Goal: Task Accomplishment & Management: Complete application form

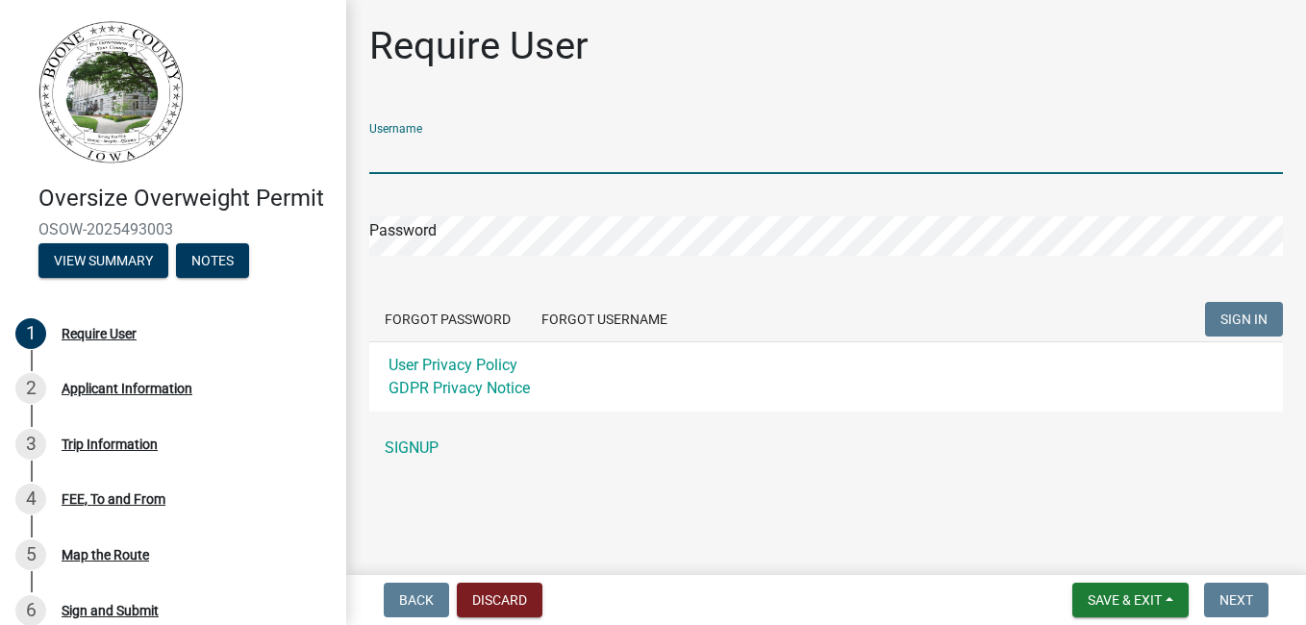
click at [598, 155] on input "Username" at bounding box center [826, 154] width 914 height 39
type input "dbunce"
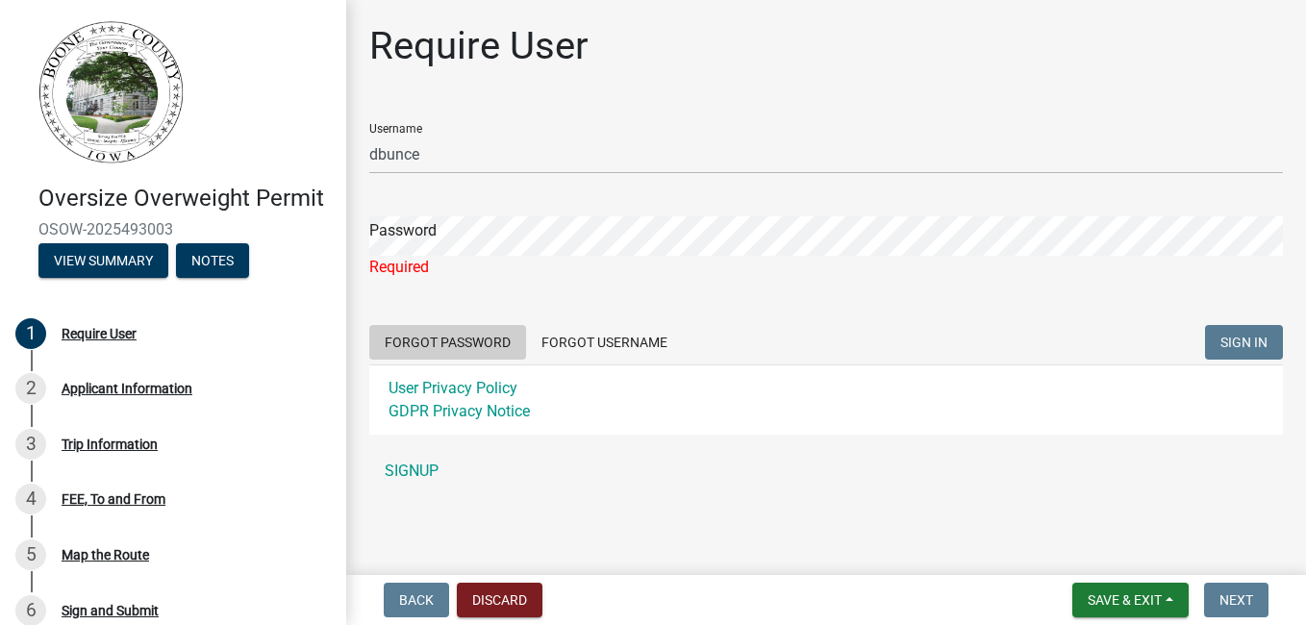
click at [495, 315] on form "Username dbunce Password Required Forgot Password Forgot Username SIGN IN User …" at bounding box center [826, 271] width 914 height 327
click at [451, 341] on button "Forgot Password" at bounding box center [447, 342] width 157 height 35
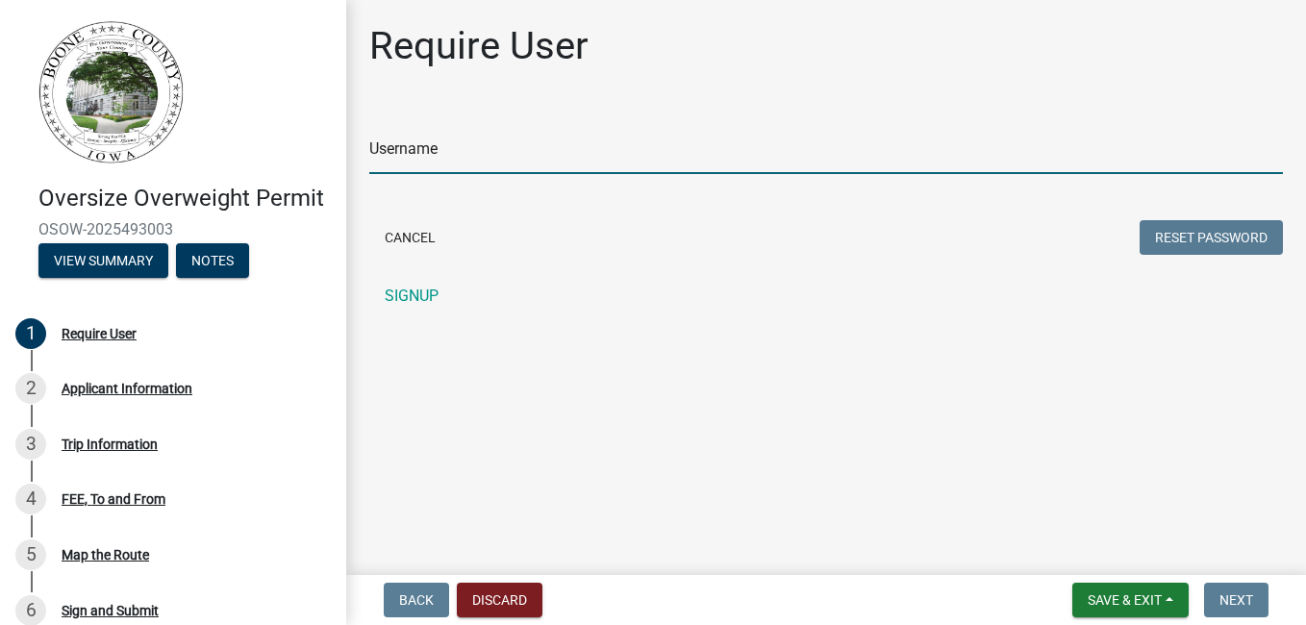
click at [468, 160] on input "Username" at bounding box center [826, 154] width 914 height 39
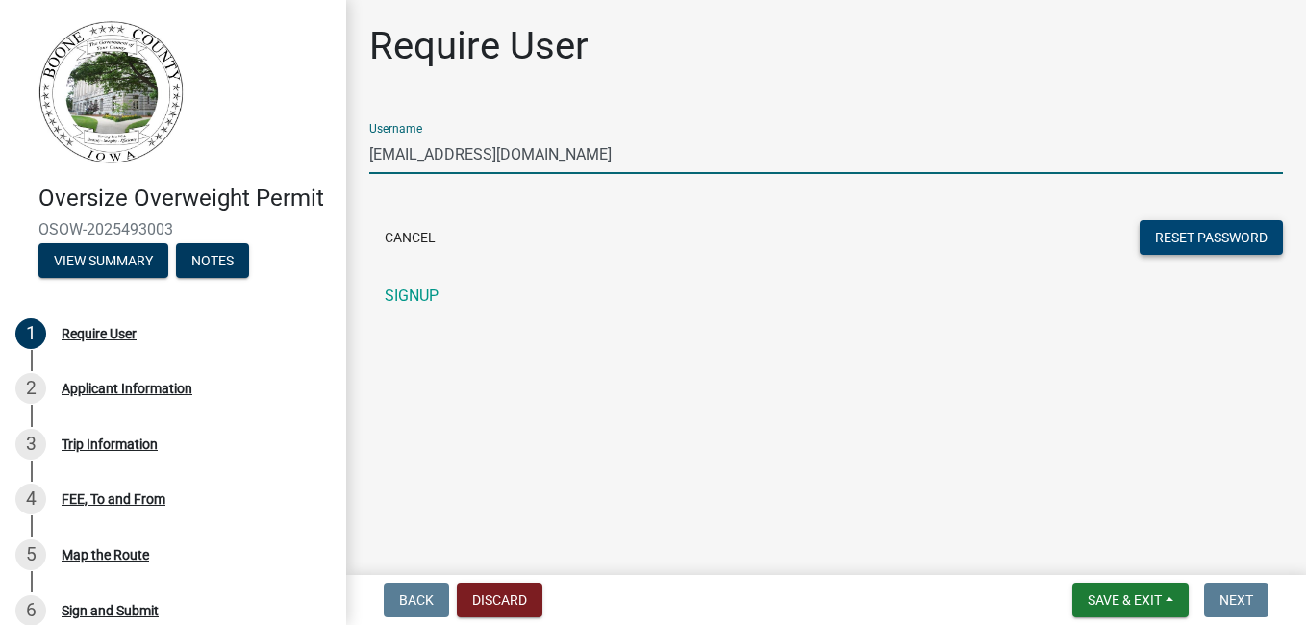
type input "[EMAIL_ADDRESS][DOMAIN_NAME]"
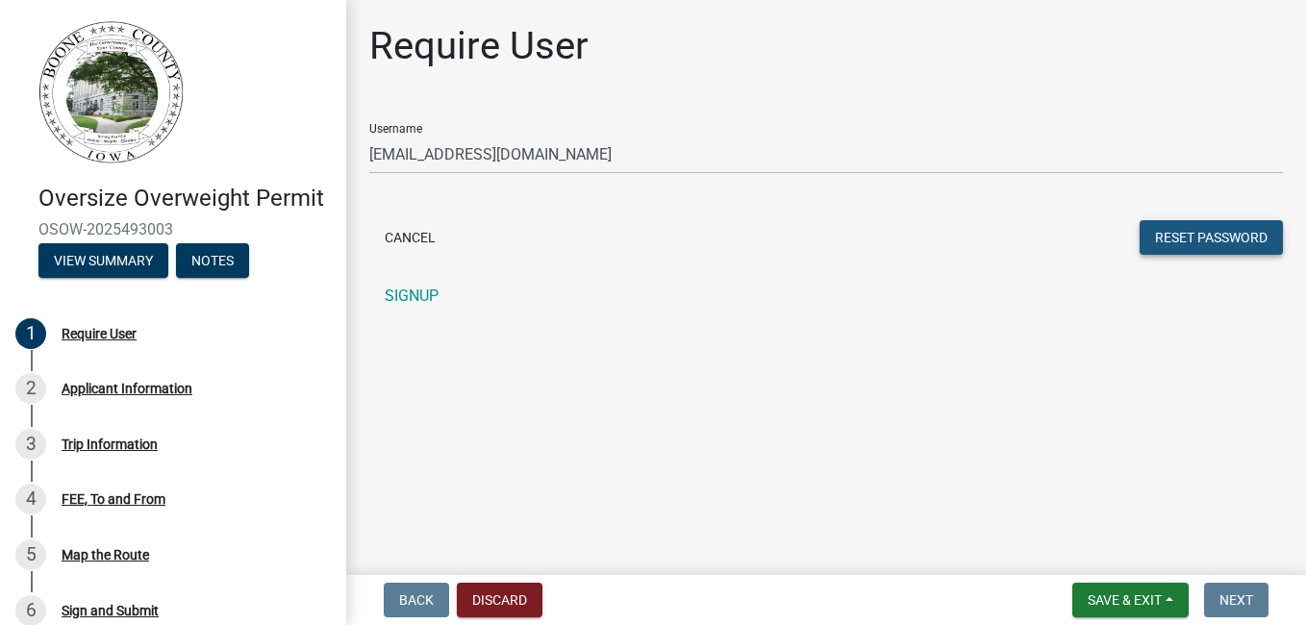
click at [1178, 234] on button "Reset Password" at bounding box center [1211, 237] width 143 height 35
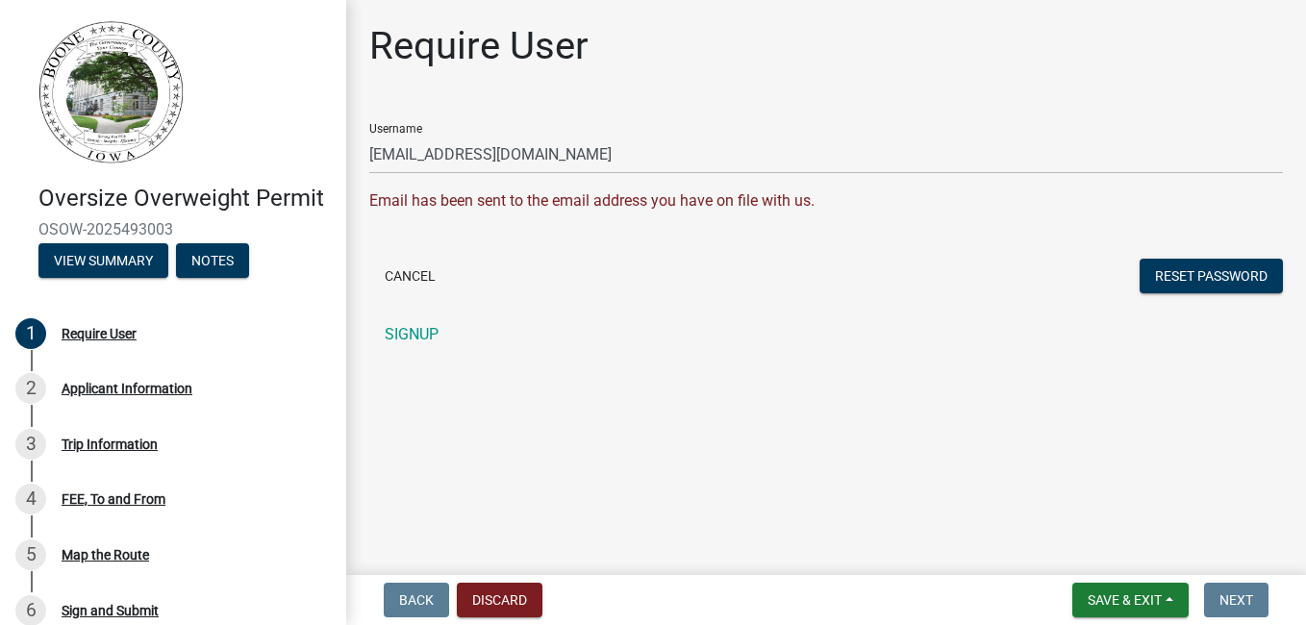
click at [900, 276] on div "Cancel Reset Password" at bounding box center [826, 278] width 914 height 39
click at [1140, 601] on span "Save & Exit" at bounding box center [1125, 600] width 74 height 15
click at [1075, 549] on button "Save & Exit" at bounding box center [1112, 550] width 154 height 46
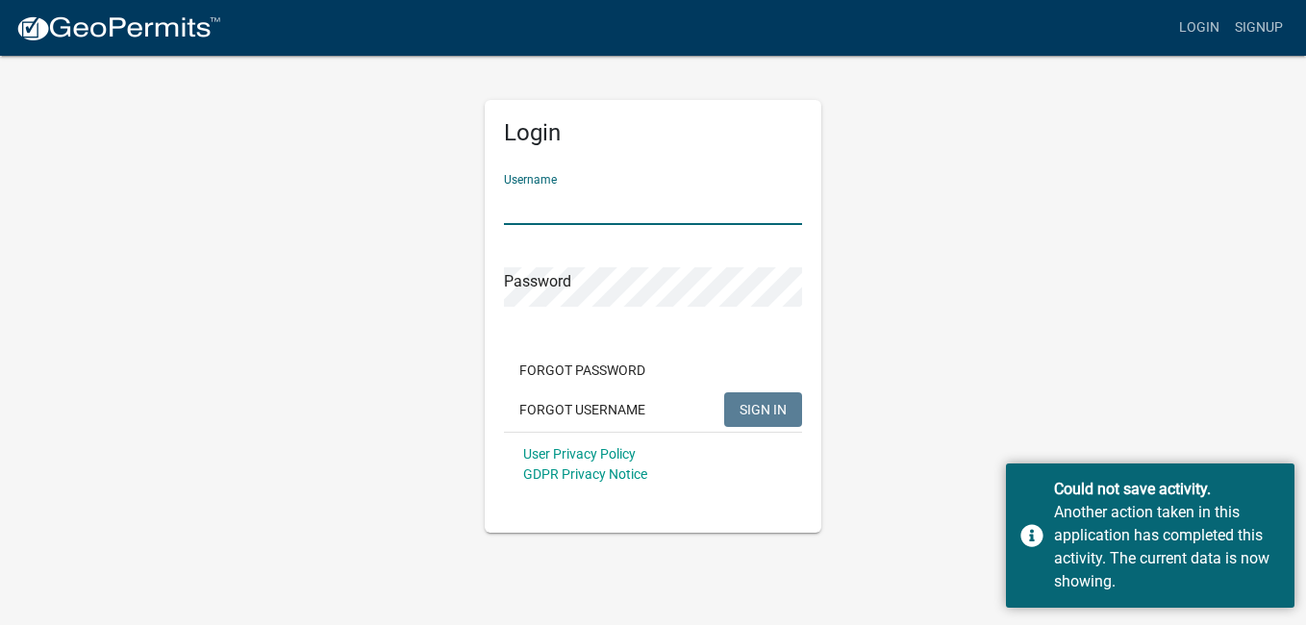
click at [554, 210] on input "Username" at bounding box center [653, 205] width 298 height 39
type input "[EMAIL_ADDRESS][DOMAIN_NAME]"
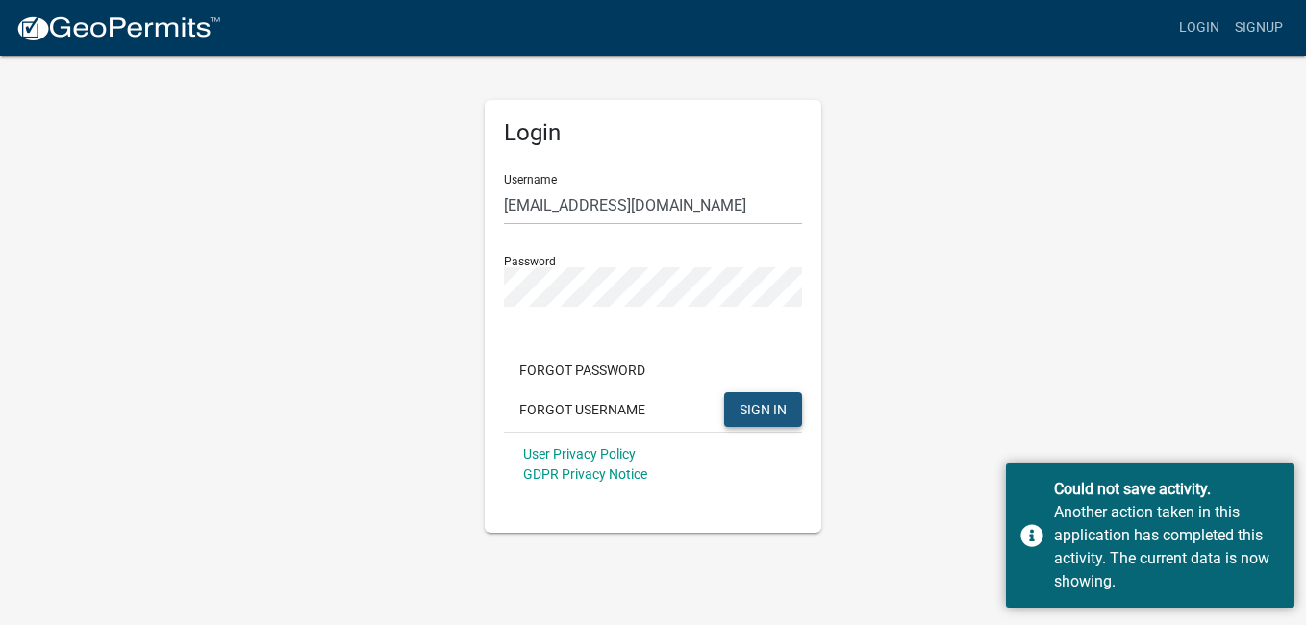
click at [758, 405] on span "SIGN IN" at bounding box center [763, 408] width 47 height 15
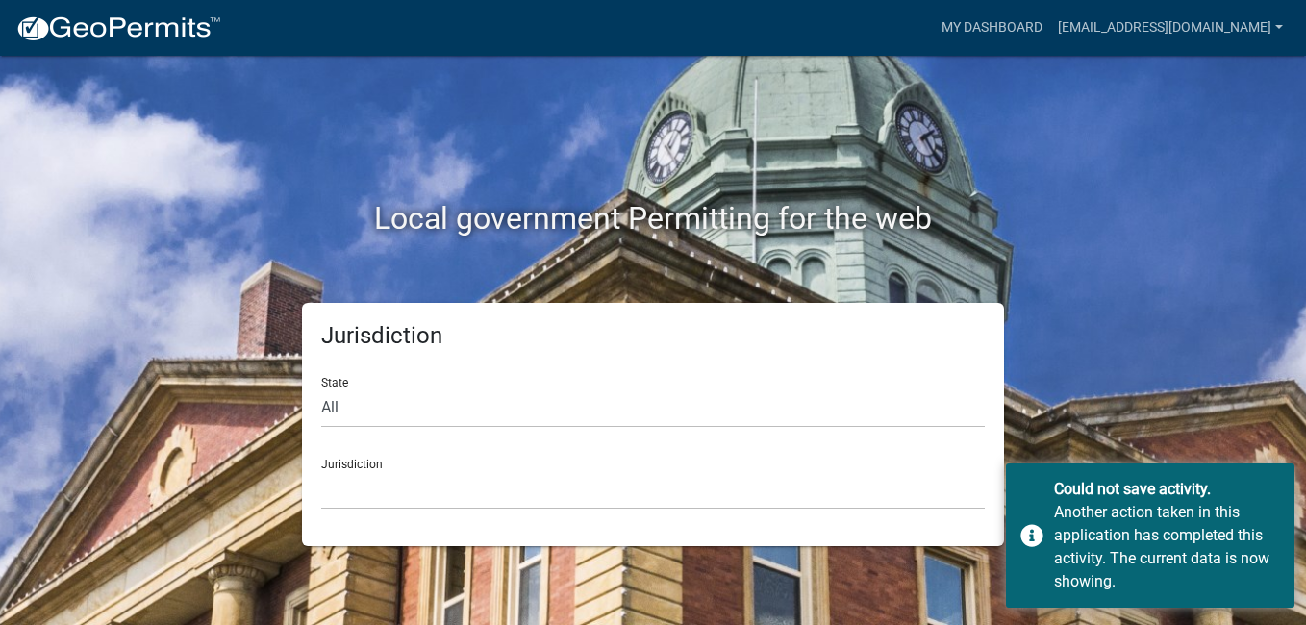
click at [363, 467] on div "Jurisdiction [GEOGRAPHIC_DATA], [US_STATE] [GEOGRAPHIC_DATA], [US_STATE][PERSON…" at bounding box center [653, 476] width 664 height 66
click at [331, 410] on select "All [US_STATE] [US_STATE] [US_STATE] [US_STATE] [US_STATE] [US_STATE] [US_STATE…" at bounding box center [653, 408] width 664 height 39
select select "[US_STATE]"
click at [321, 389] on select "All [US_STATE] [US_STATE] [US_STATE] [US_STATE] [US_STATE] [US_STATE] [US_STATE…" at bounding box center [653, 408] width 664 height 39
click at [383, 479] on select "[GEOGRAPHIC_DATA], [US_STATE] [GEOGRAPHIC_DATA], [US_STATE] [GEOGRAPHIC_DATA], …" at bounding box center [653, 489] width 664 height 39
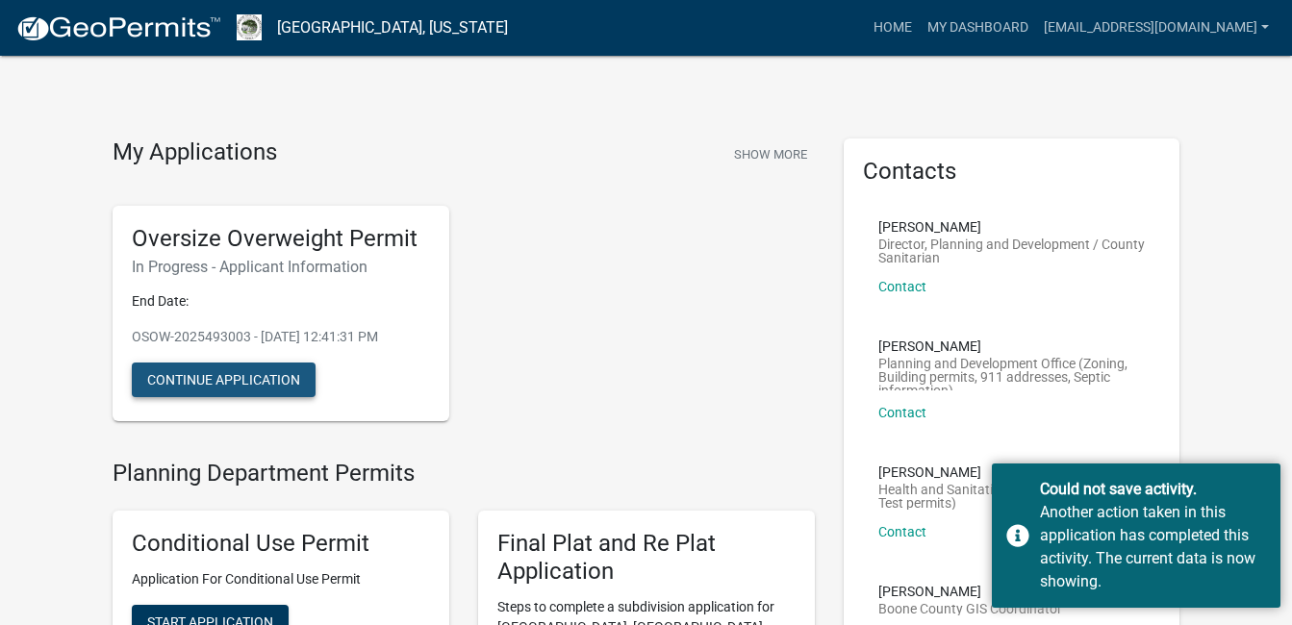
click at [260, 380] on button "Continue Application" at bounding box center [224, 380] width 184 height 35
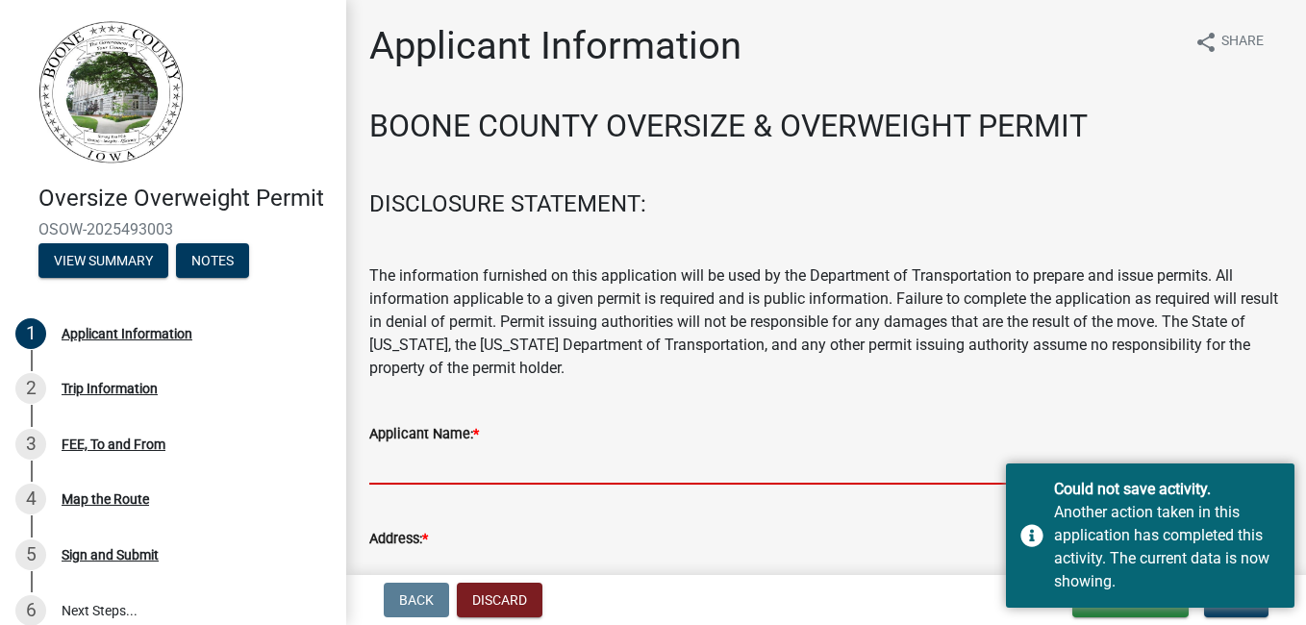
click at [466, 461] on input "Applicant Name: *" at bounding box center [826, 464] width 914 height 39
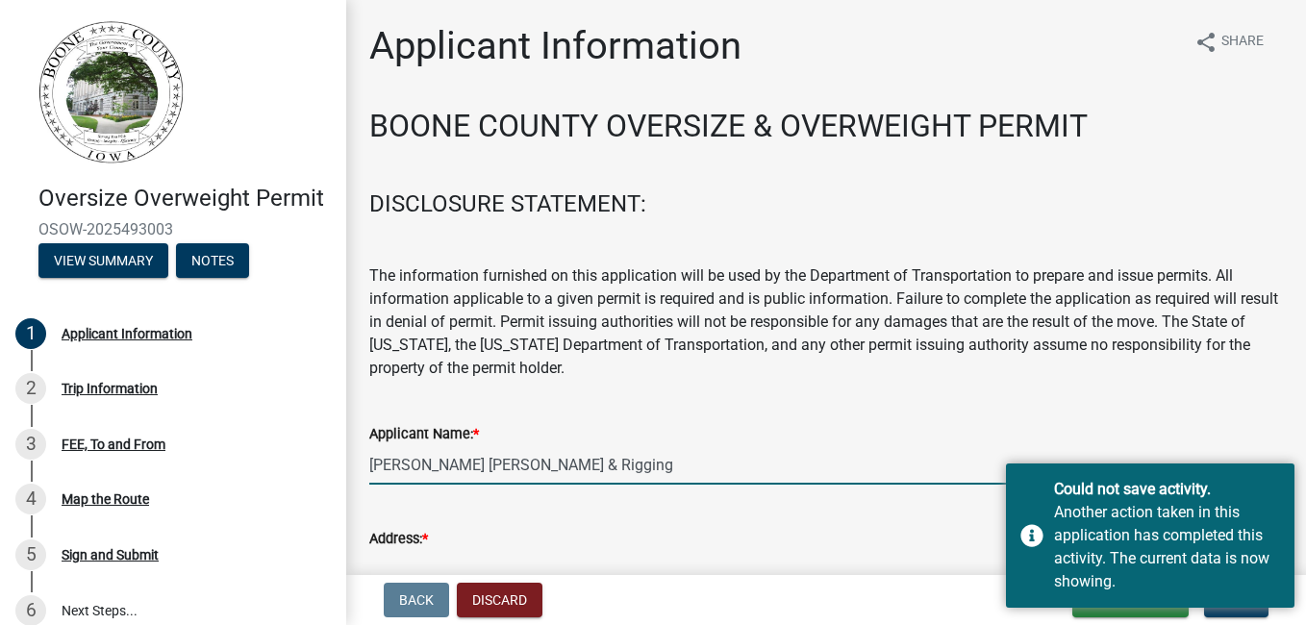
type input "[PERSON_NAME] [PERSON_NAME] & Rigging"
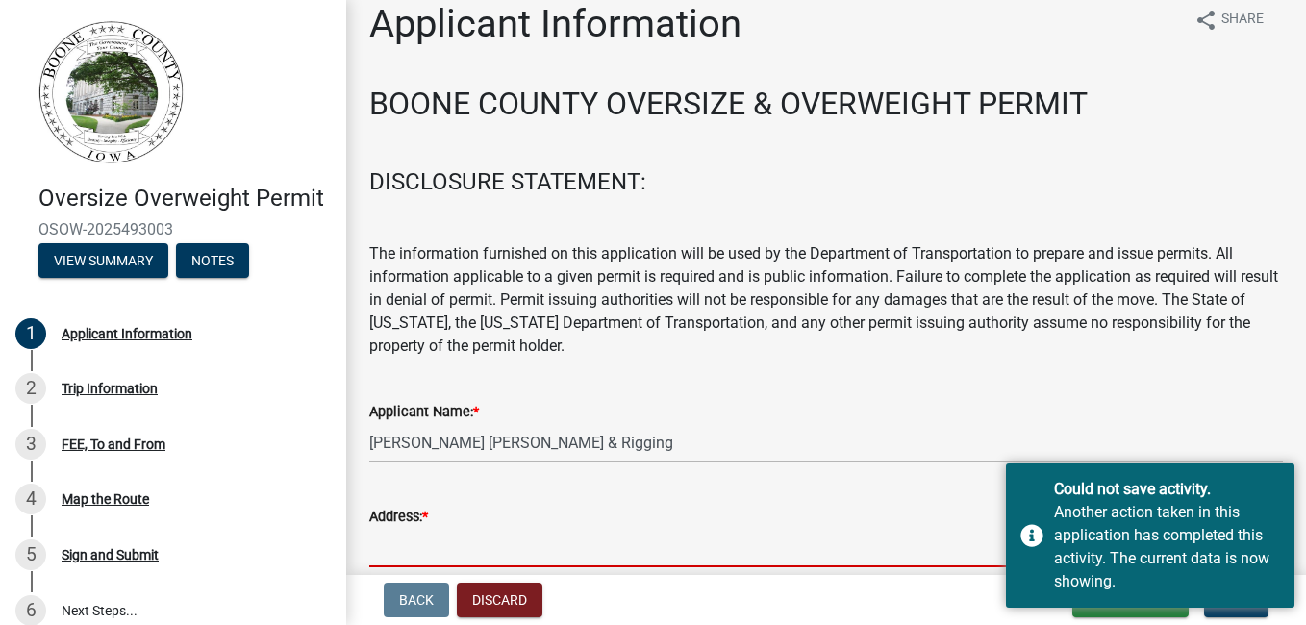
click at [429, 553] on input "Address: *" at bounding box center [826, 547] width 914 height 39
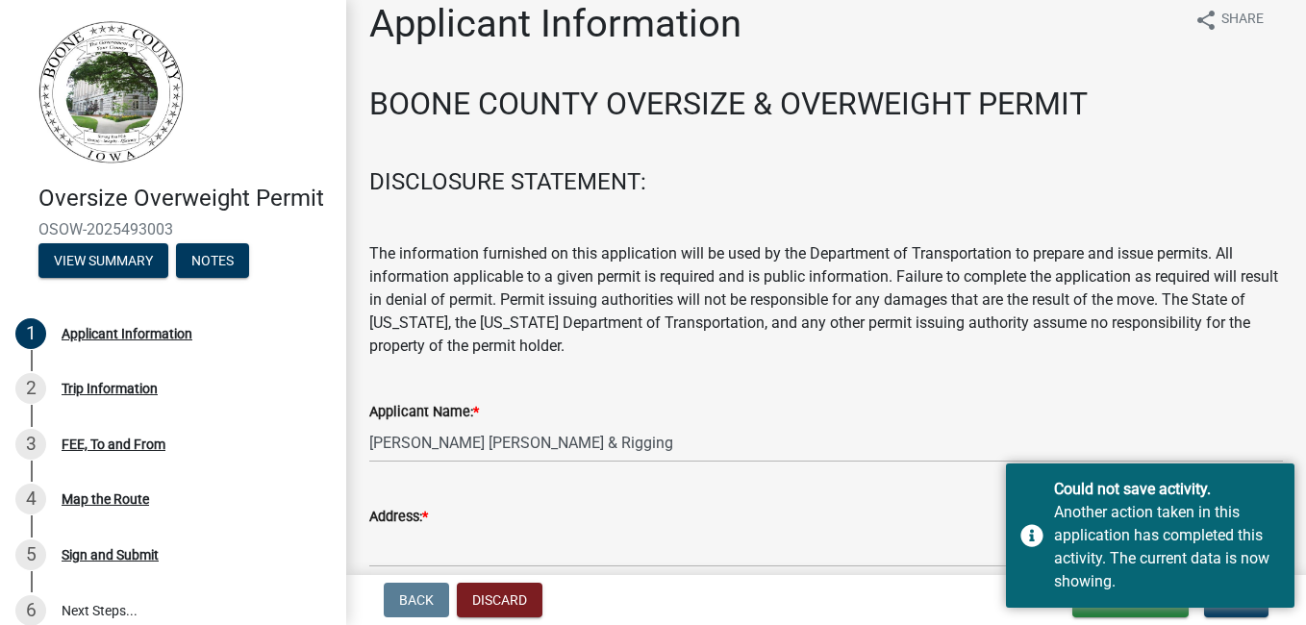
click at [379, 482] on div "Address: * Required" at bounding box center [826, 534] width 914 height 113
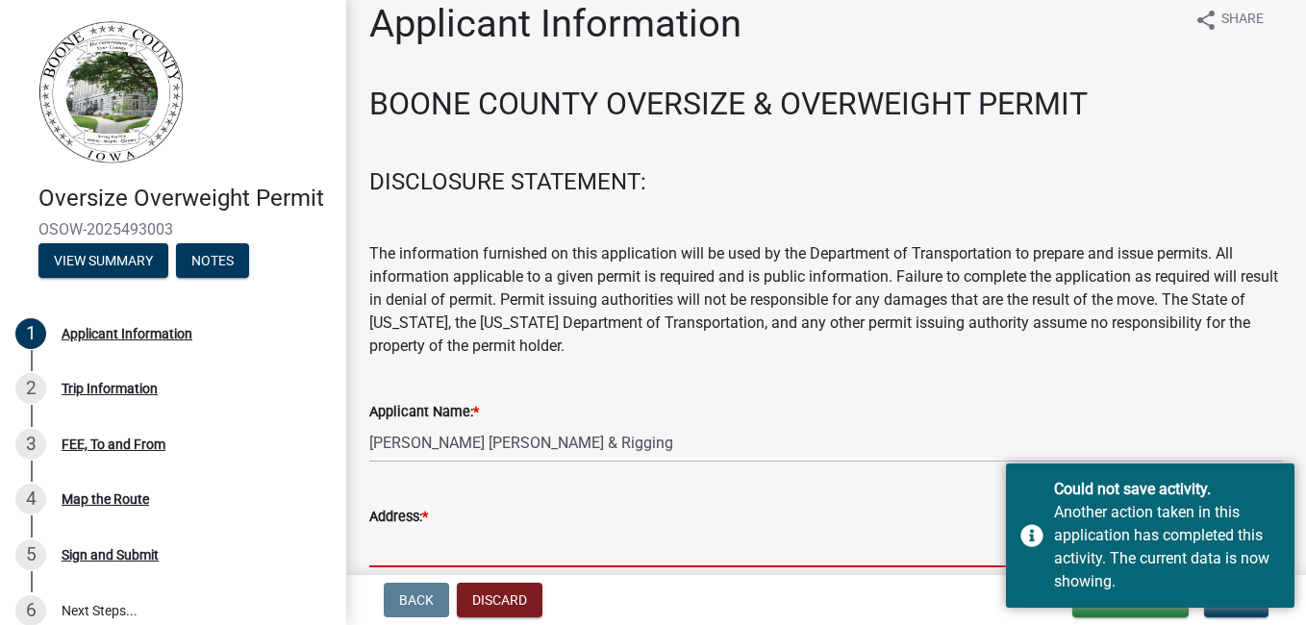
click at [462, 542] on input "Address: *" at bounding box center [826, 547] width 914 height 39
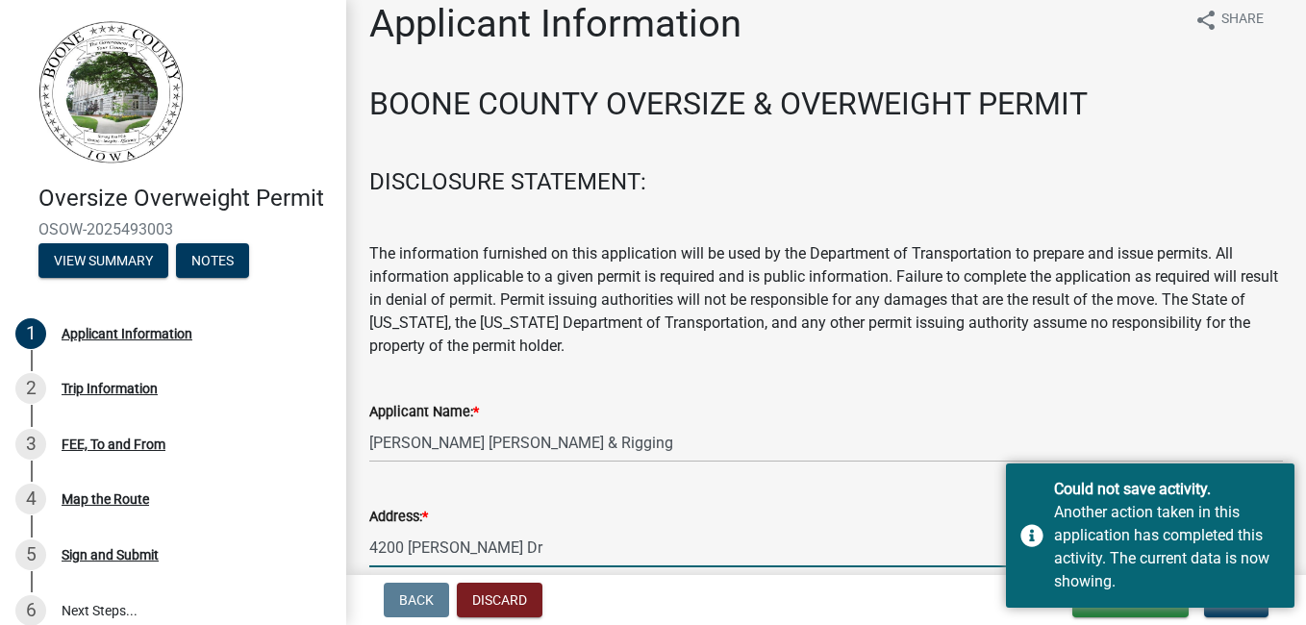
type input "4200 [PERSON_NAME] Dr"
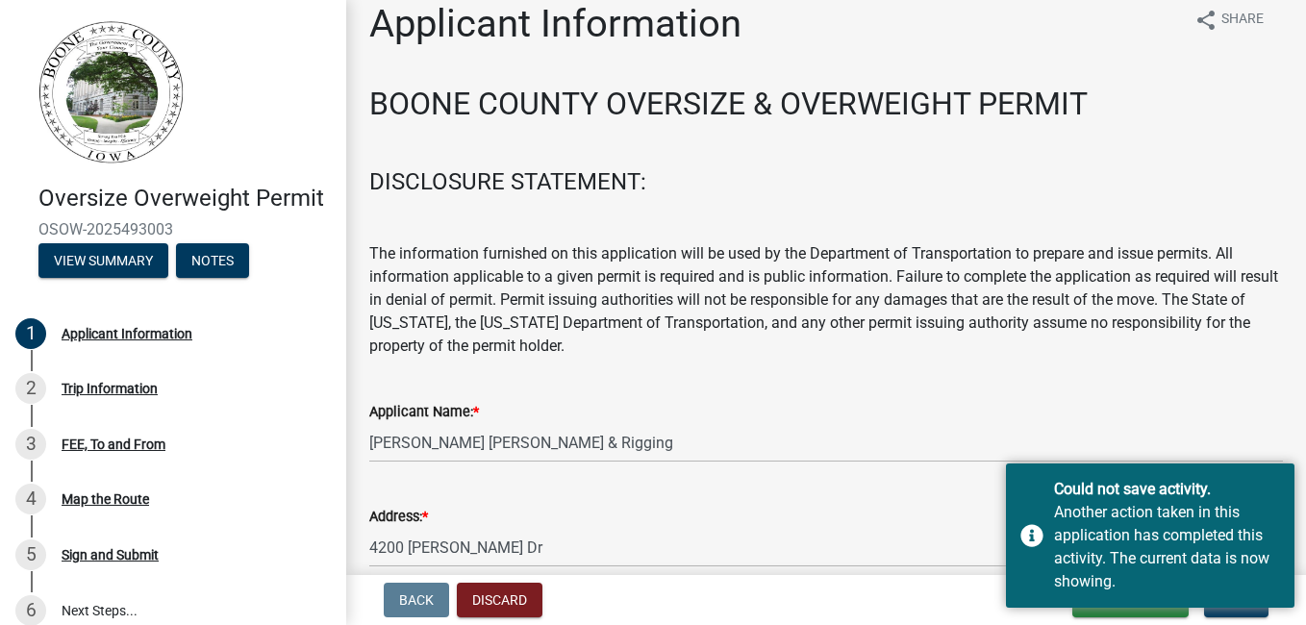
scroll to position [391, 0]
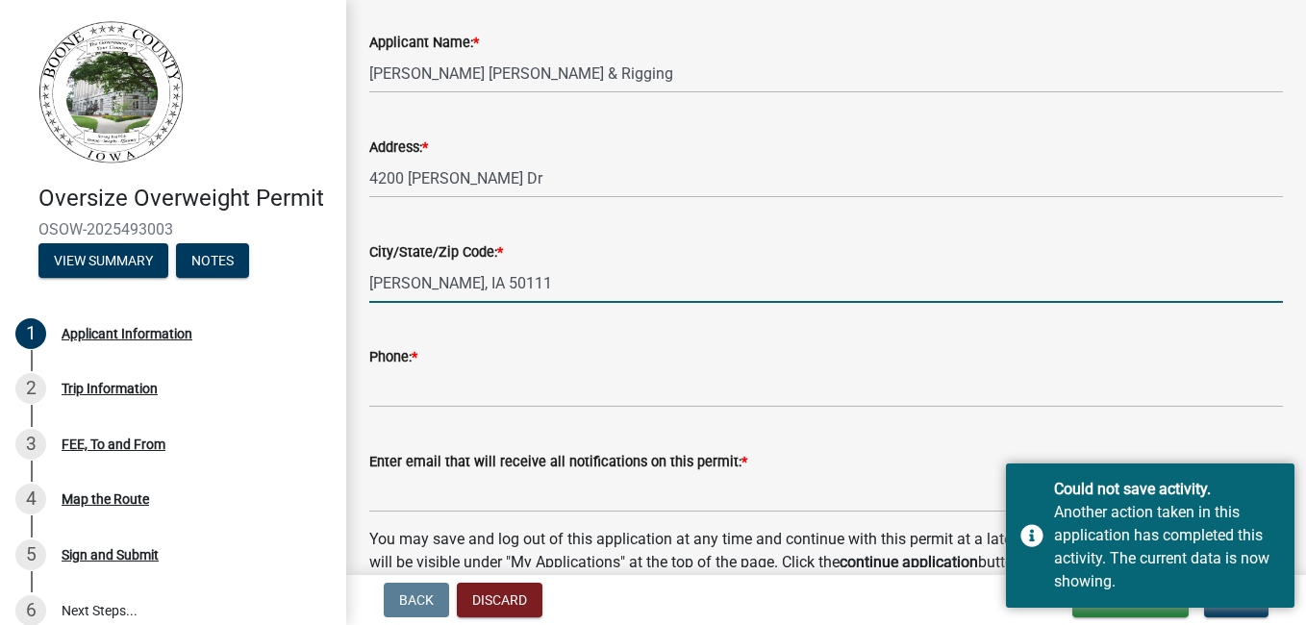
type input "[PERSON_NAME], IA 50111"
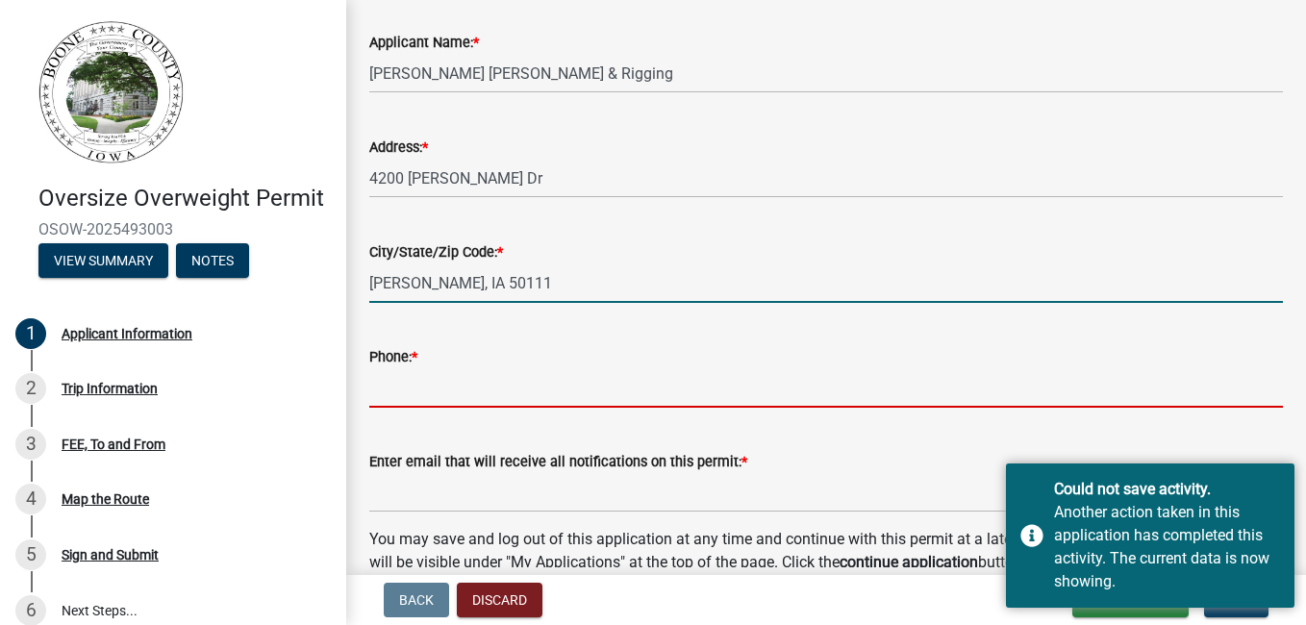
click at [437, 390] on input "Phone: *" at bounding box center [826, 387] width 914 height 39
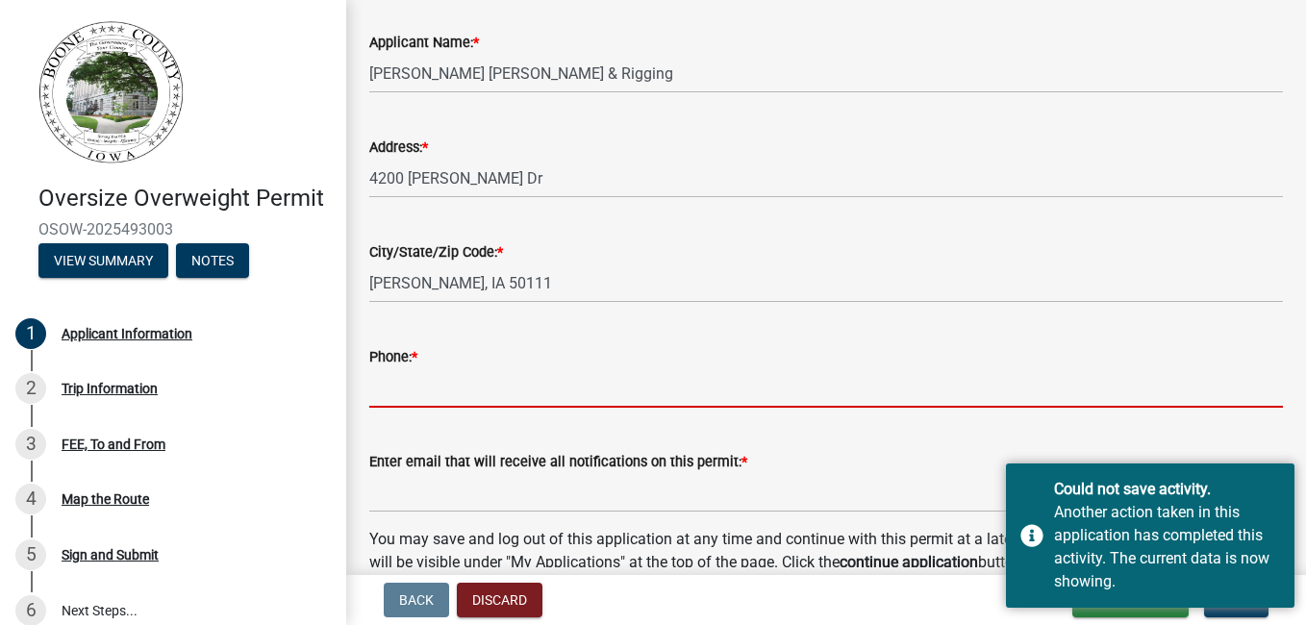
type input "5152027555"
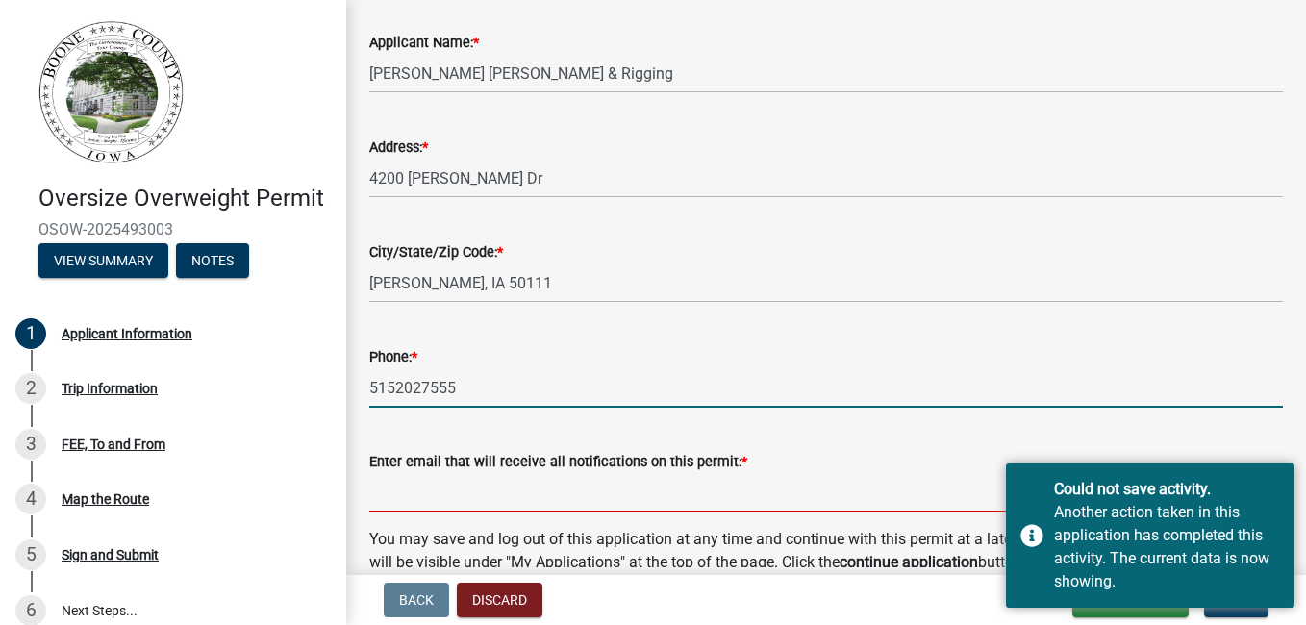
type input "[EMAIL_ADDRESS][DOMAIN_NAME]"
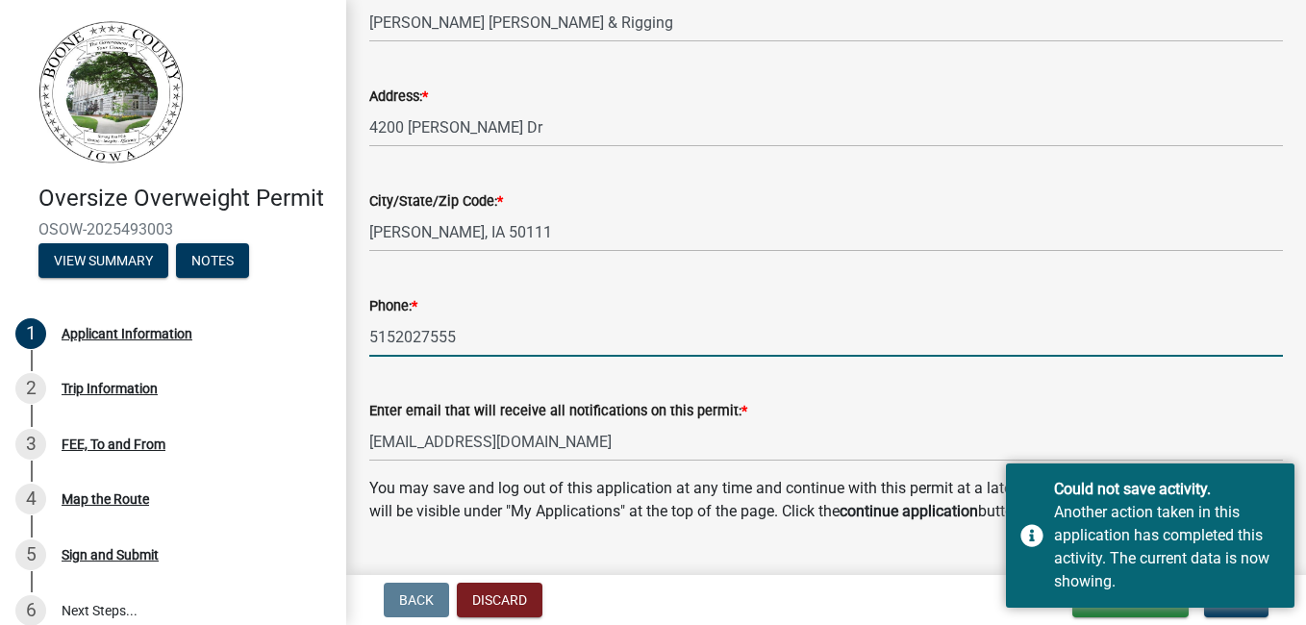
scroll to position [489, 0]
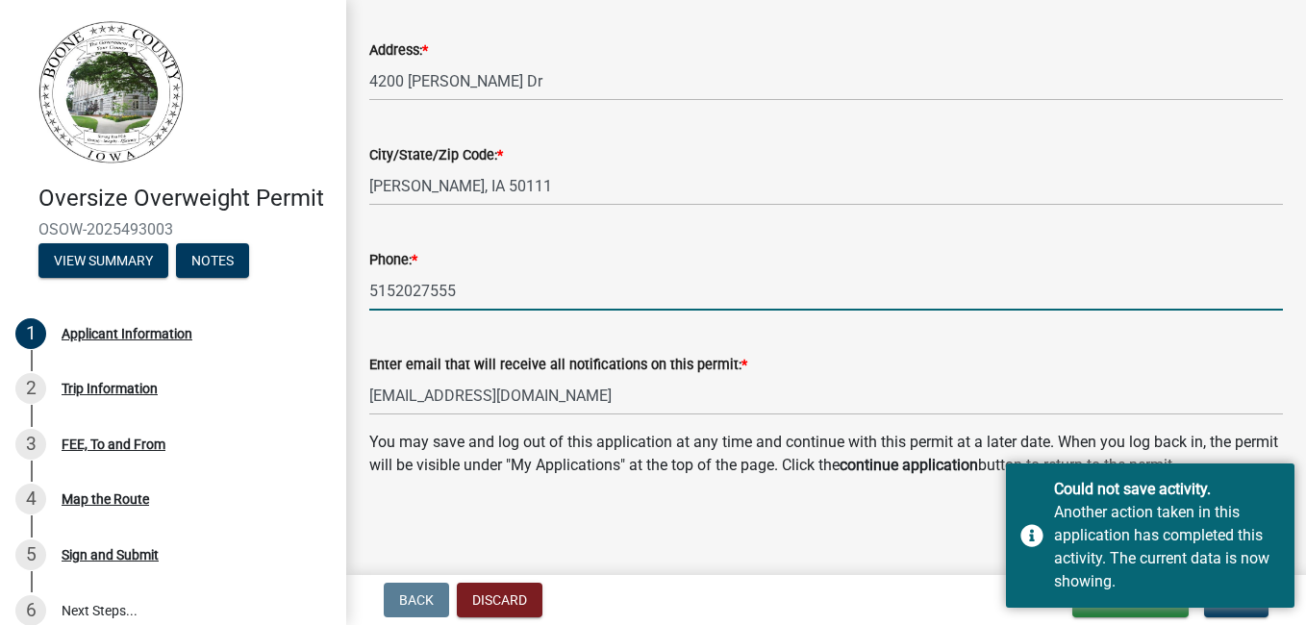
click at [898, 520] on main "Applicant Information share Share BOONE COUNTY OVERSIZE & OVERWEIGHT PERMIT DIS…" at bounding box center [826, 283] width 960 height 567
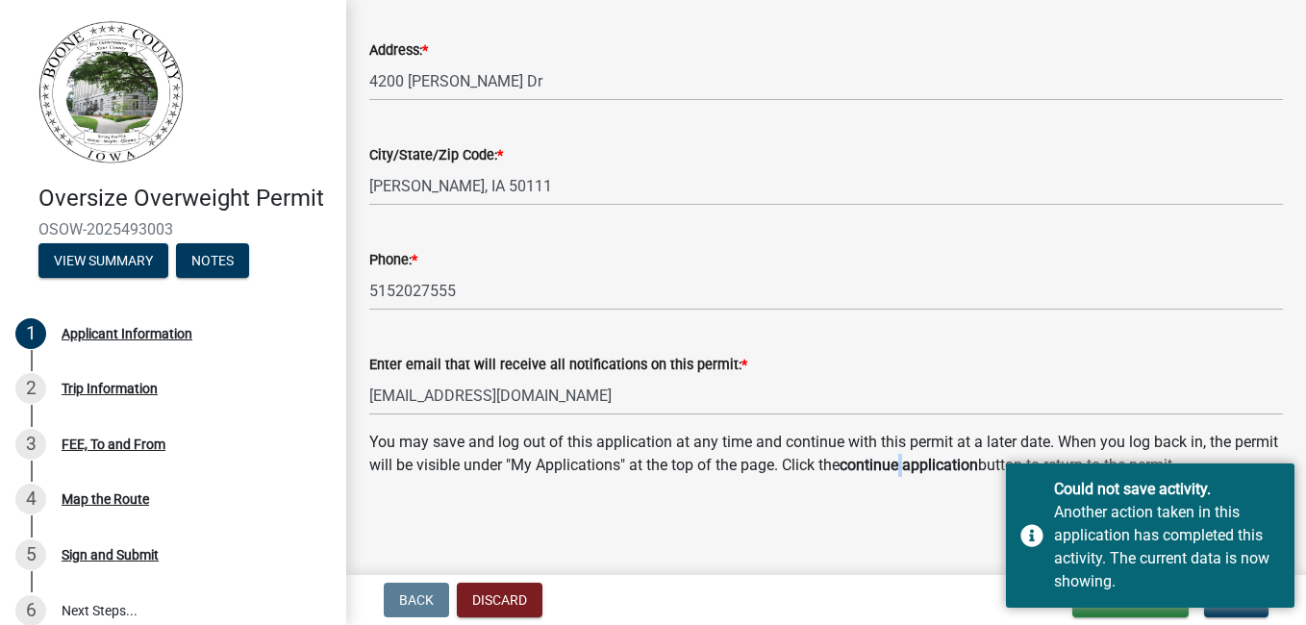
click at [954, 529] on main "Applicant Information share Share BOONE COUNTY OVERSIZE & OVERWEIGHT PERMIT DIS…" at bounding box center [826, 283] width 960 height 567
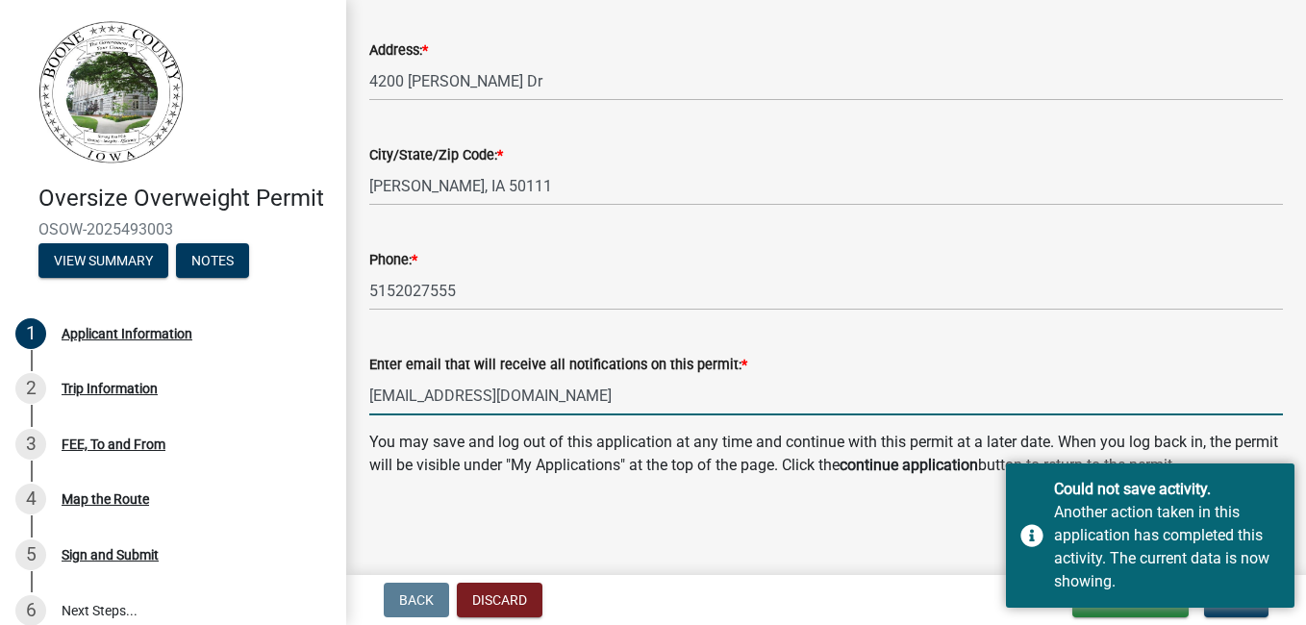
click at [1201, 383] on input "[EMAIL_ADDRESS][DOMAIN_NAME]" at bounding box center [826, 395] width 914 height 39
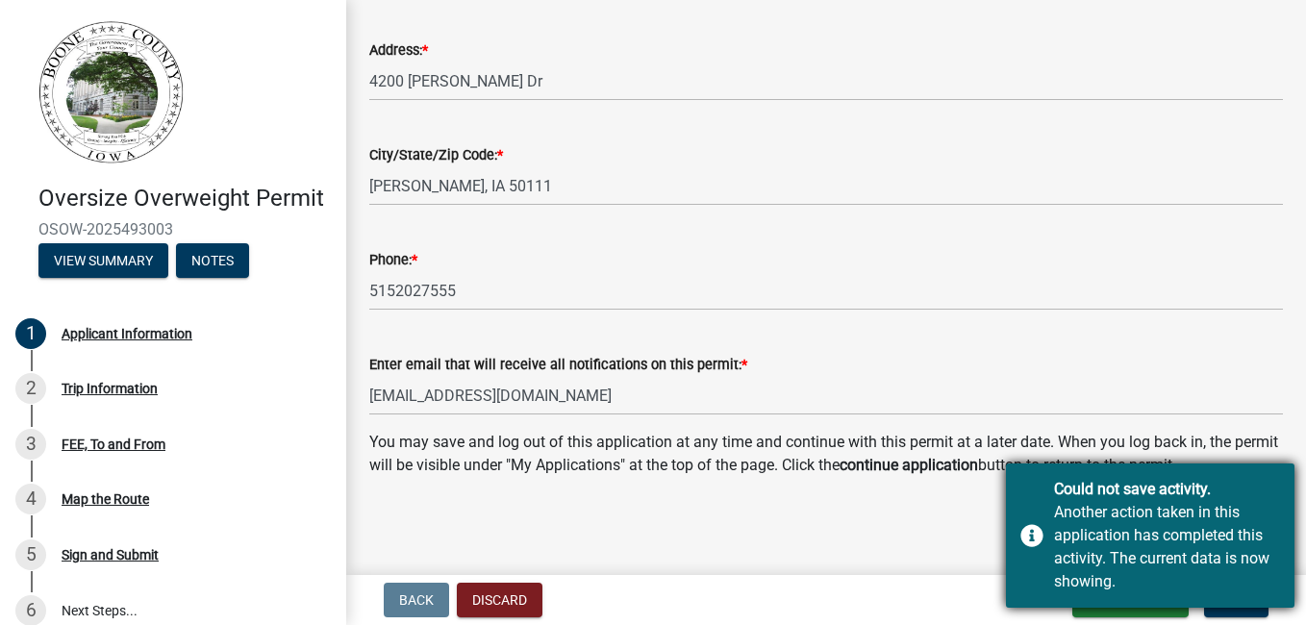
click at [1057, 493] on div "Could not save activity." at bounding box center [1167, 489] width 226 height 23
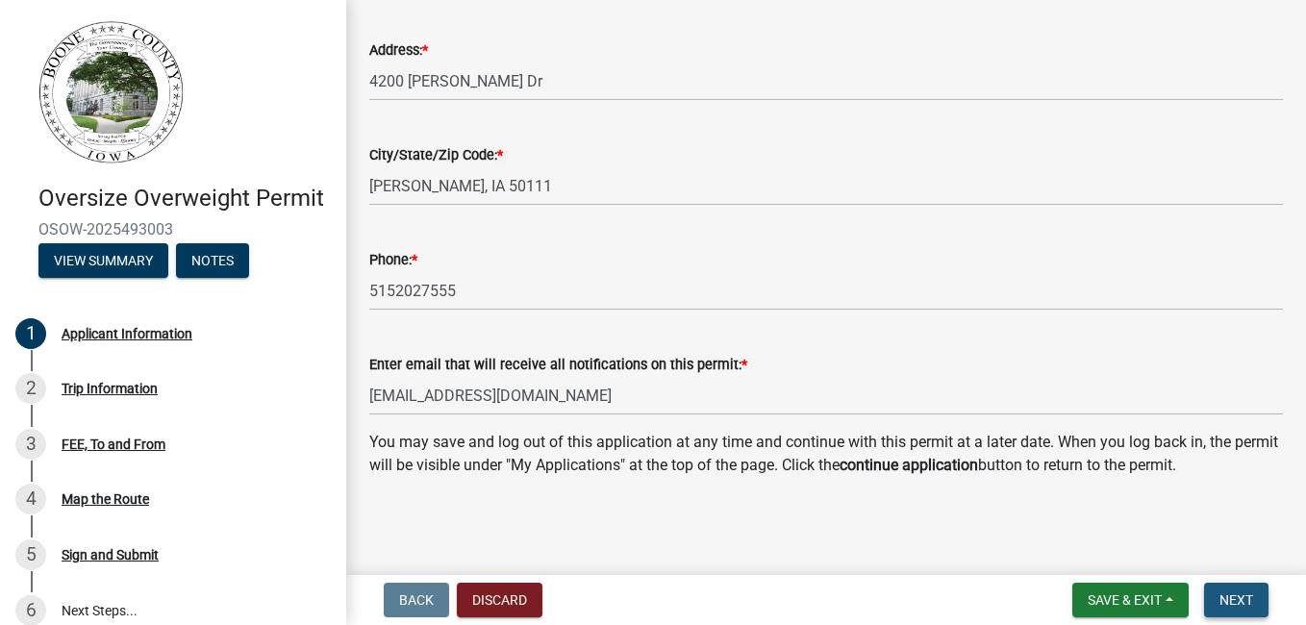
click at [1224, 599] on span "Next" at bounding box center [1237, 600] width 34 height 15
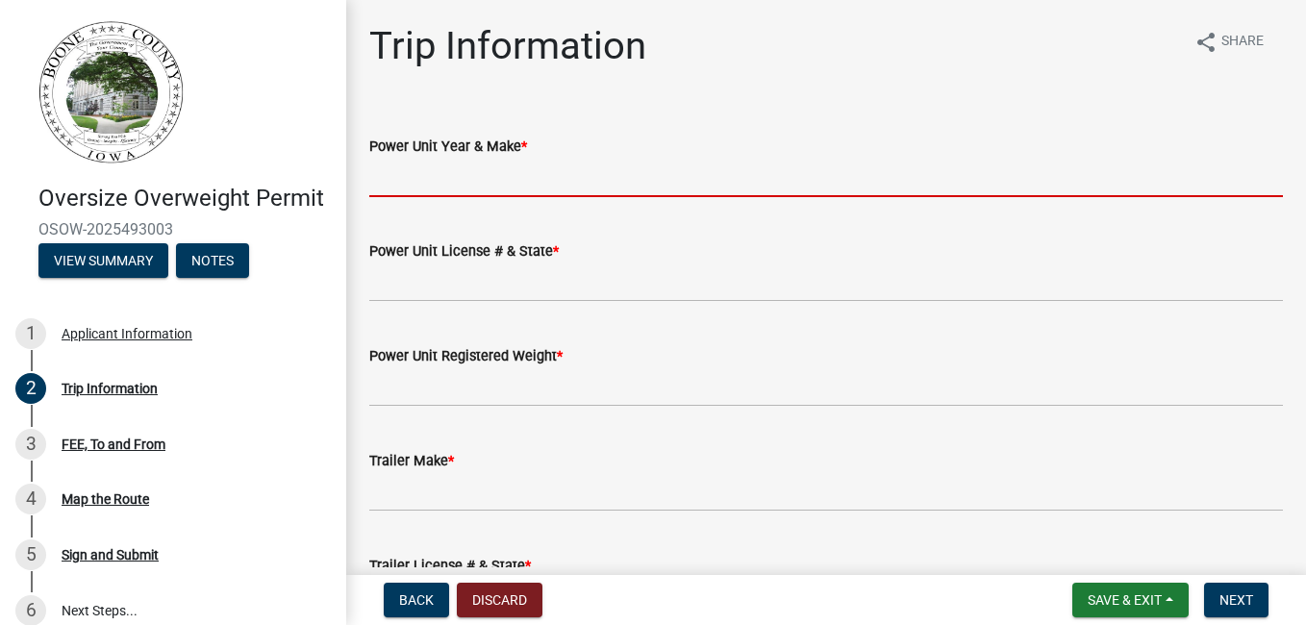
click at [527, 179] on input "Power Unit Year & Make *" at bounding box center [826, 177] width 914 height 39
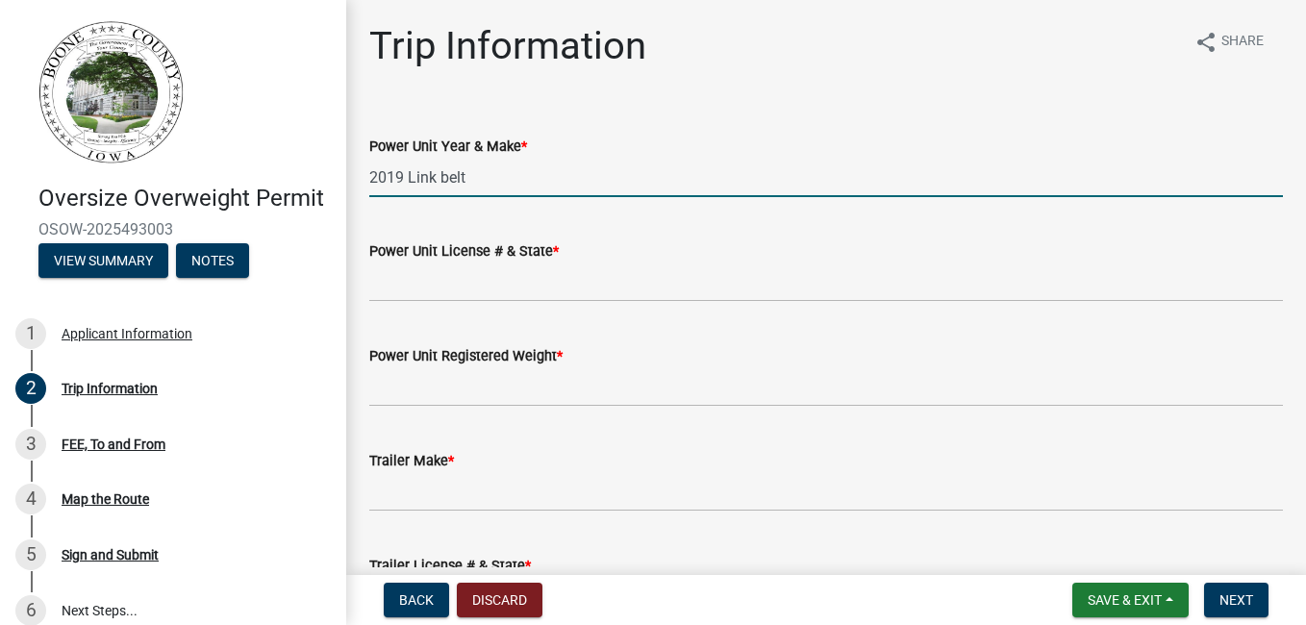
type input "2019 Link belt"
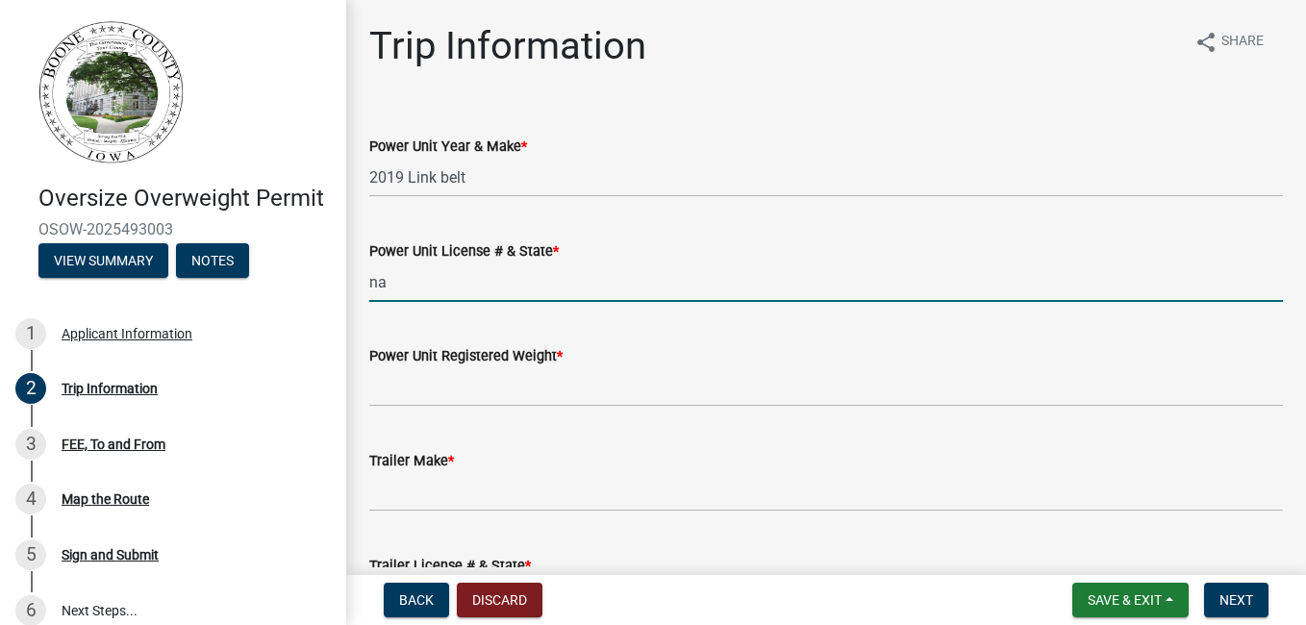
type input "na"
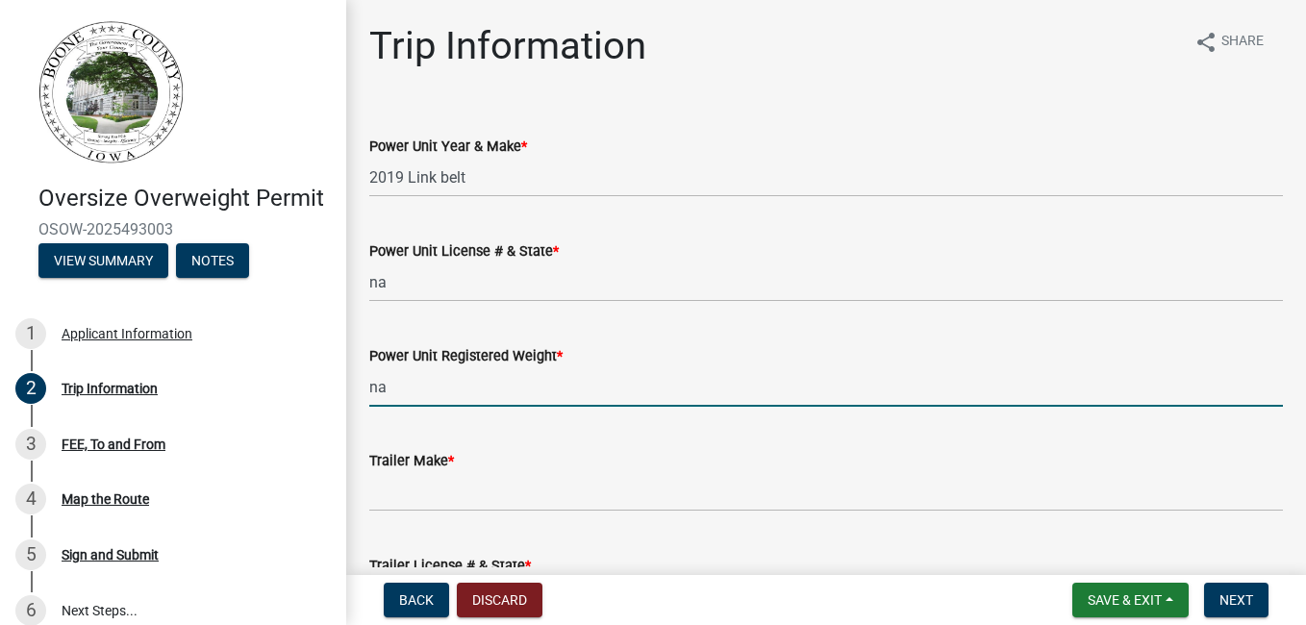
type input "na"
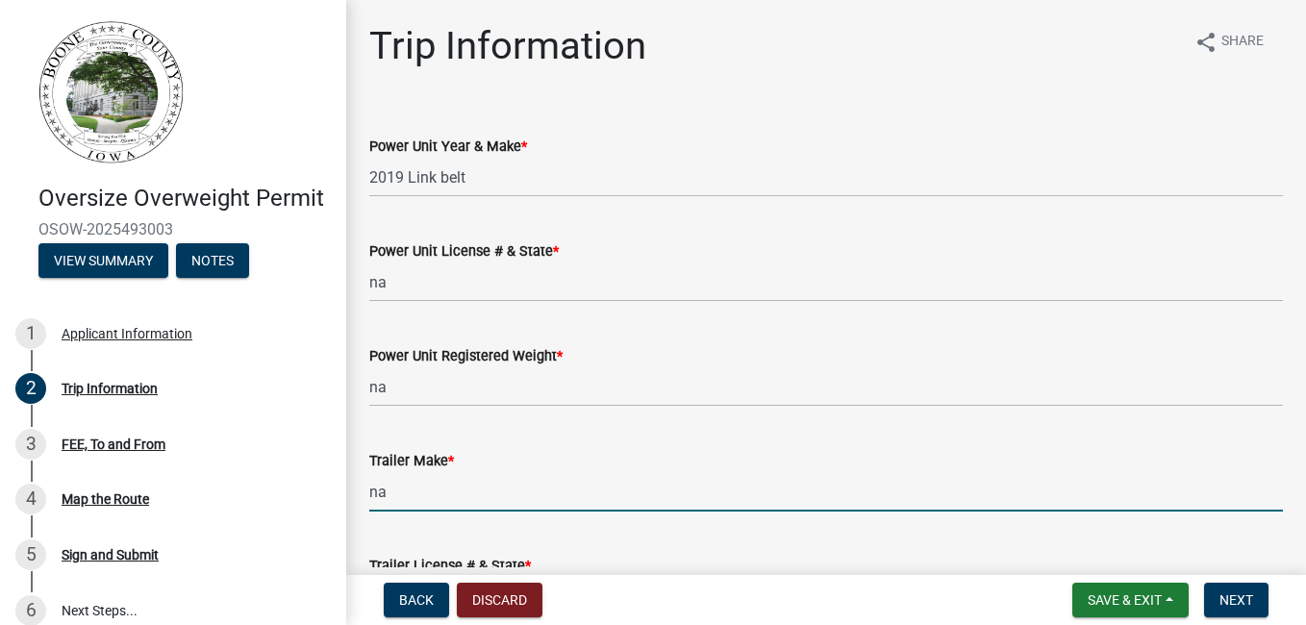
type input "na"
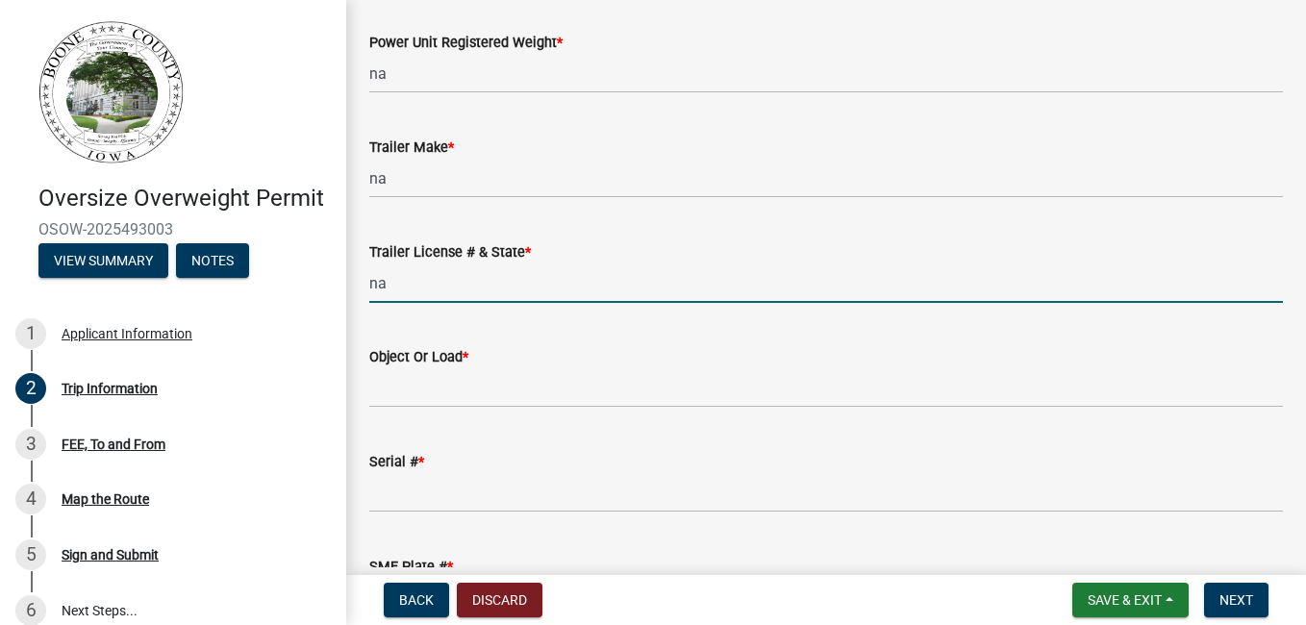
type input "na"
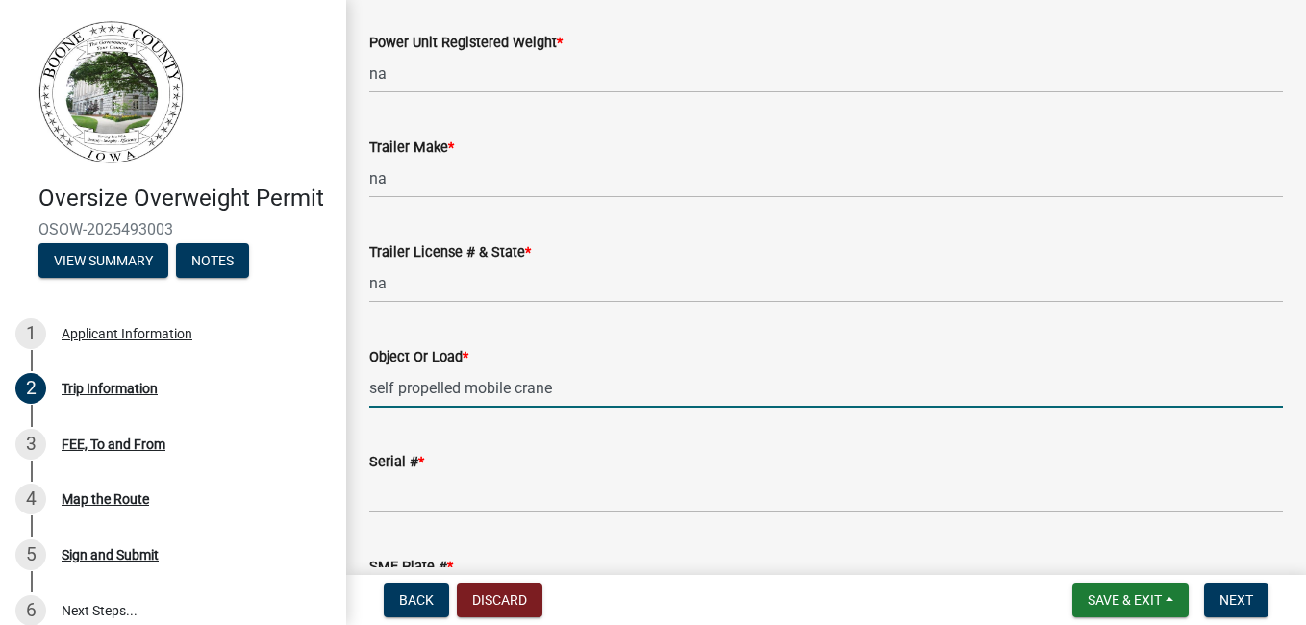
type input "self propelled mobile crane"
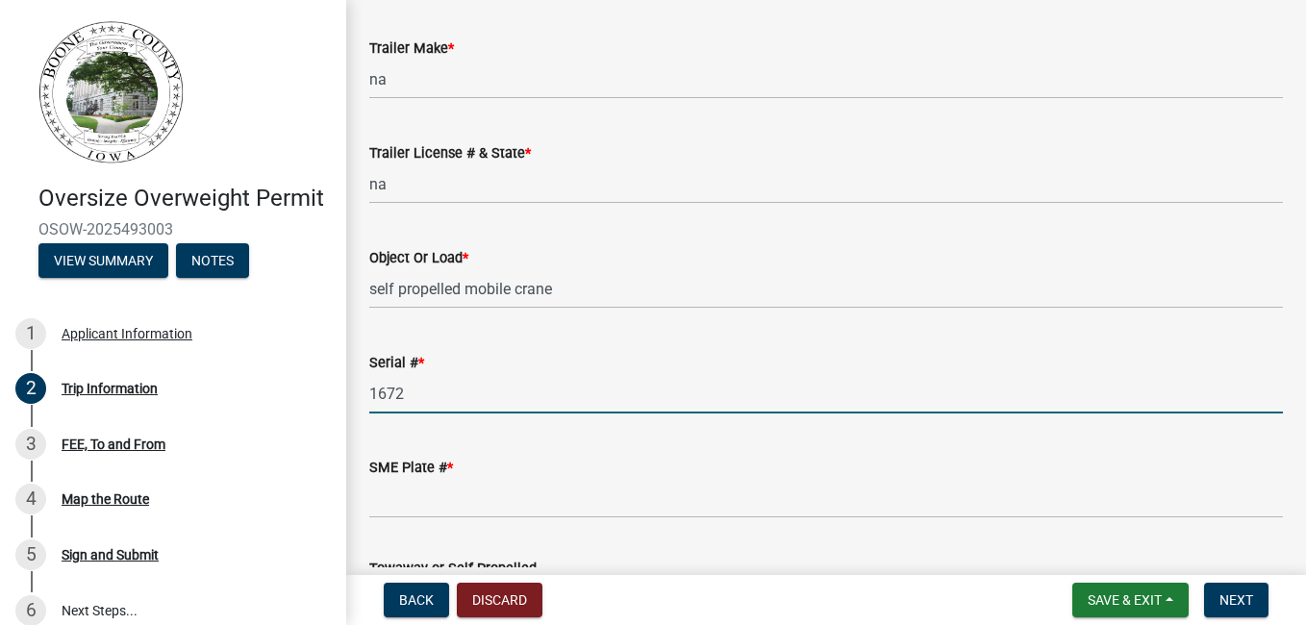
scroll to position [602, 0]
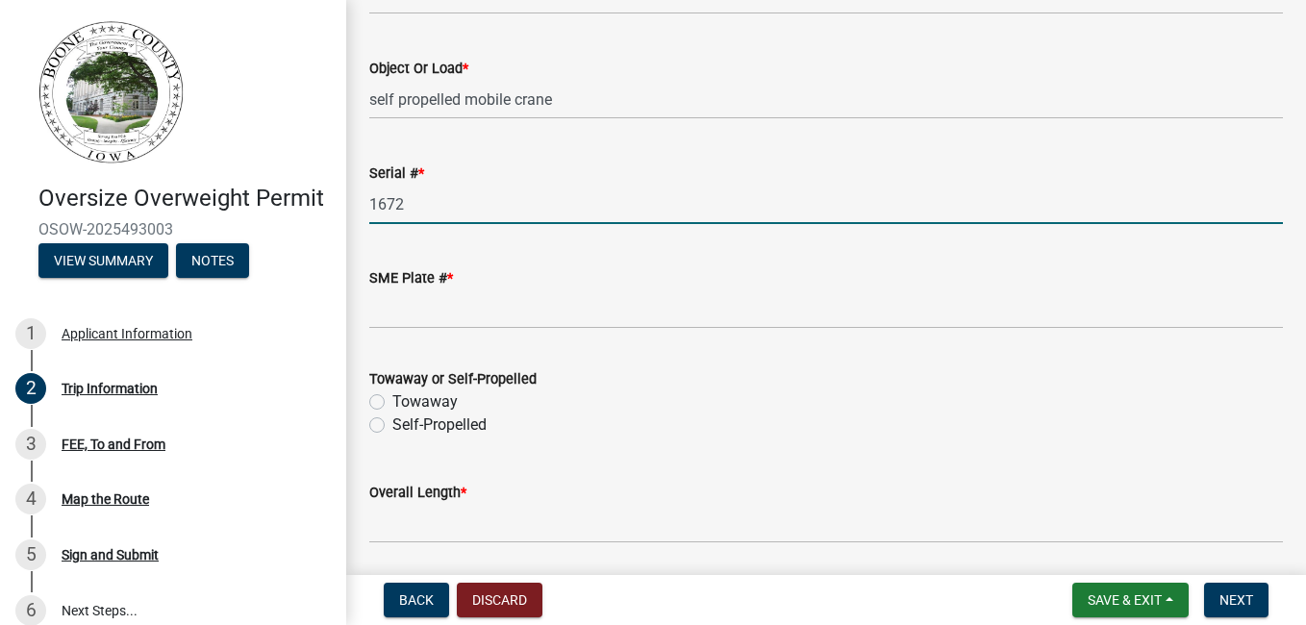
type input "1672"
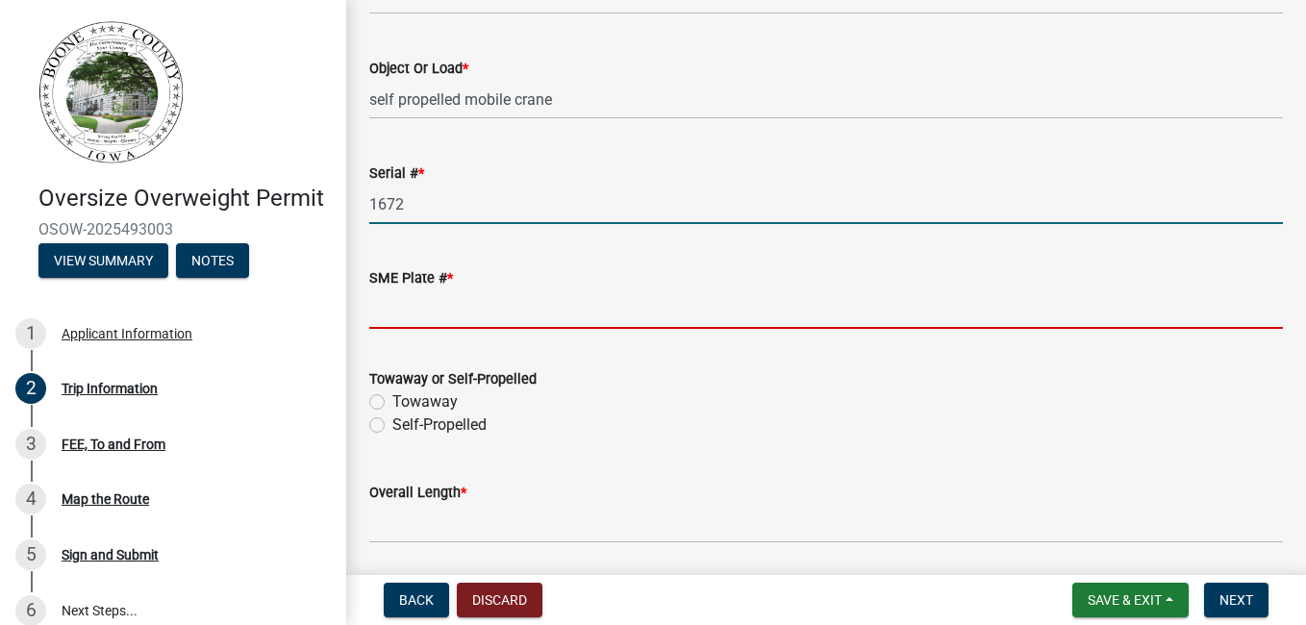
click at [615, 310] on input "SME Plate # *" at bounding box center [826, 309] width 914 height 39
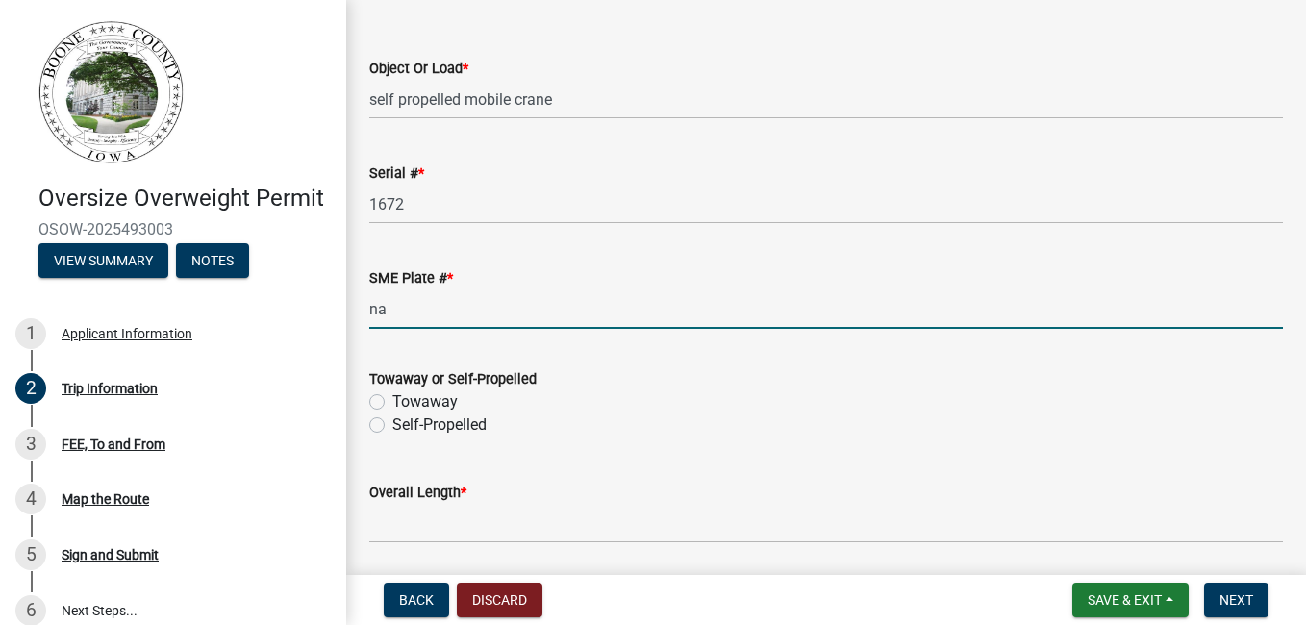
type input "na"
click at [392, 425] on label "Self-Propelled" at bounding box center [439, 425] width 94 height 23
click at [392, 425] on input "Self-Propelled" at bounding box center [398, 420] width 13 height 13
radio input "true"
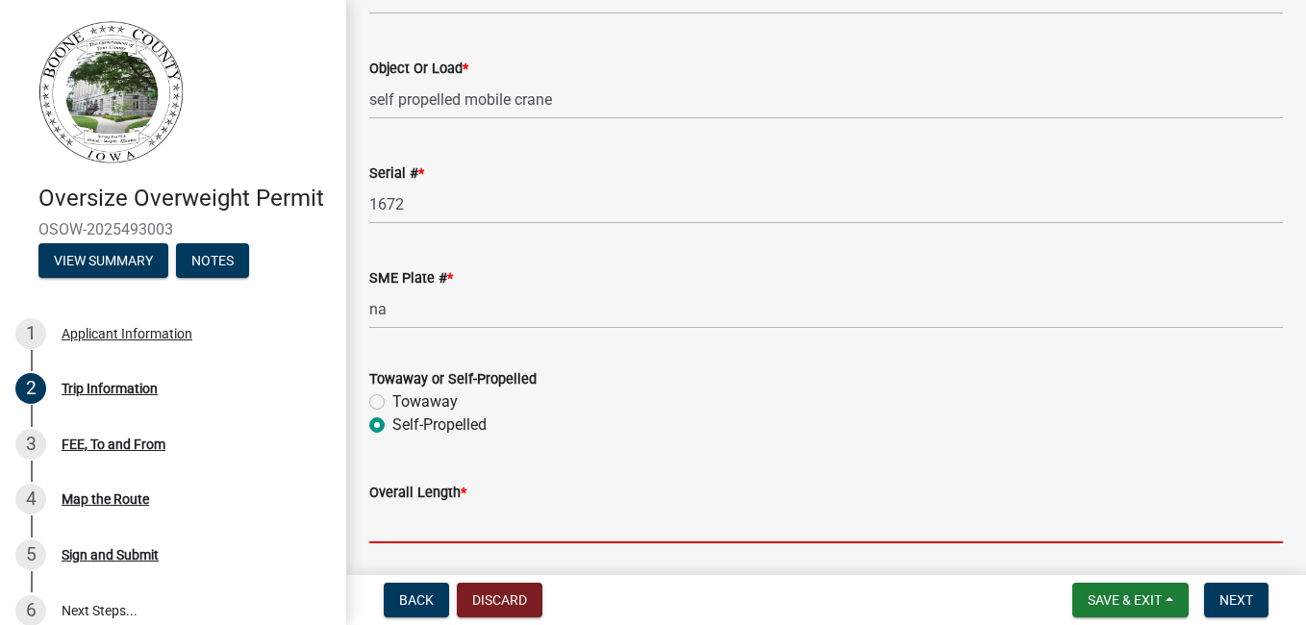
click at [406, 518] on input "Overall Length *" at bounding box center [826, 523] width 914 height 39
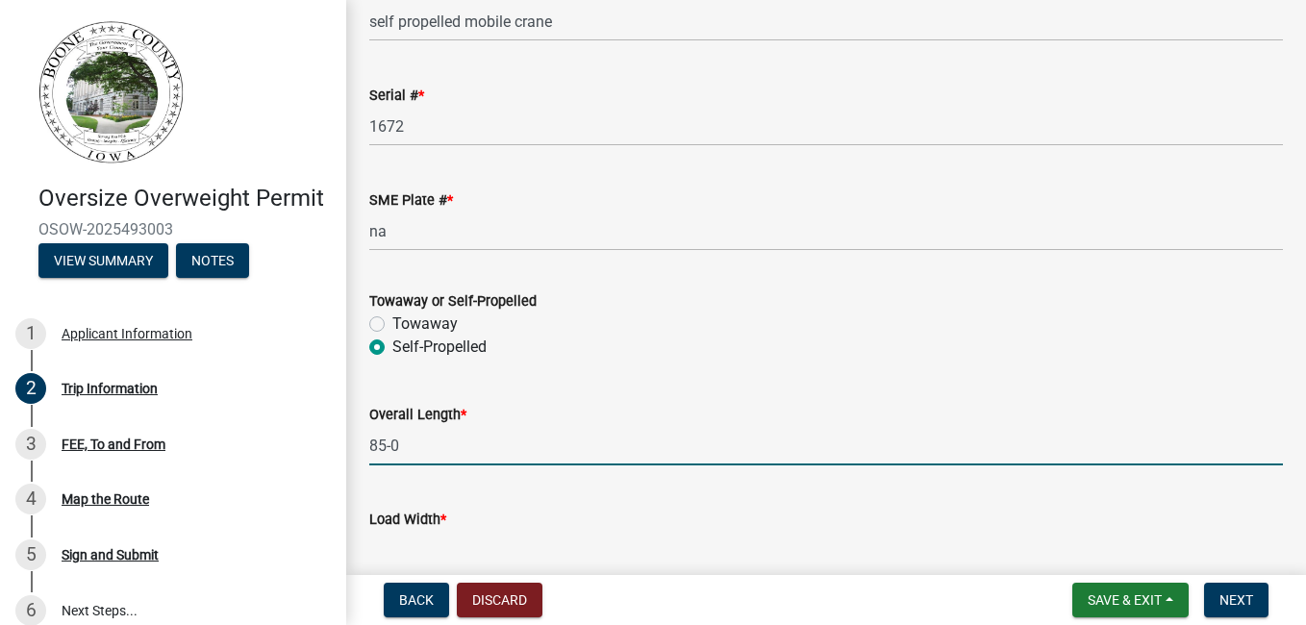
scroll to position [794, 0]
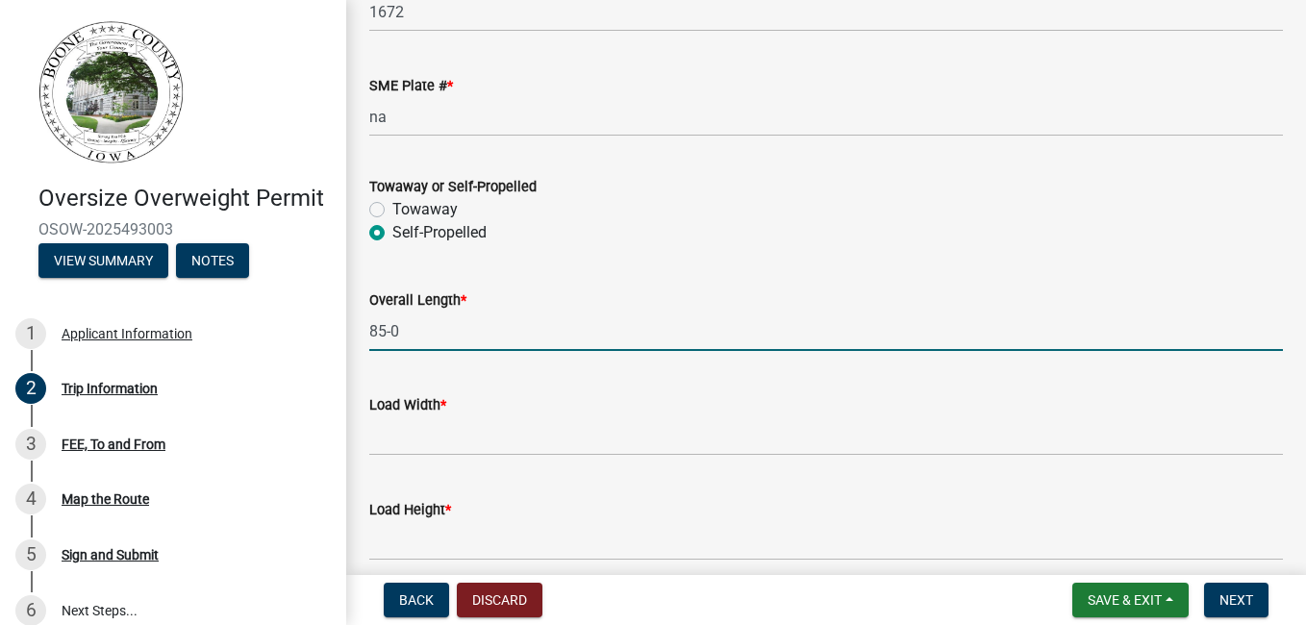
type input "85-0"
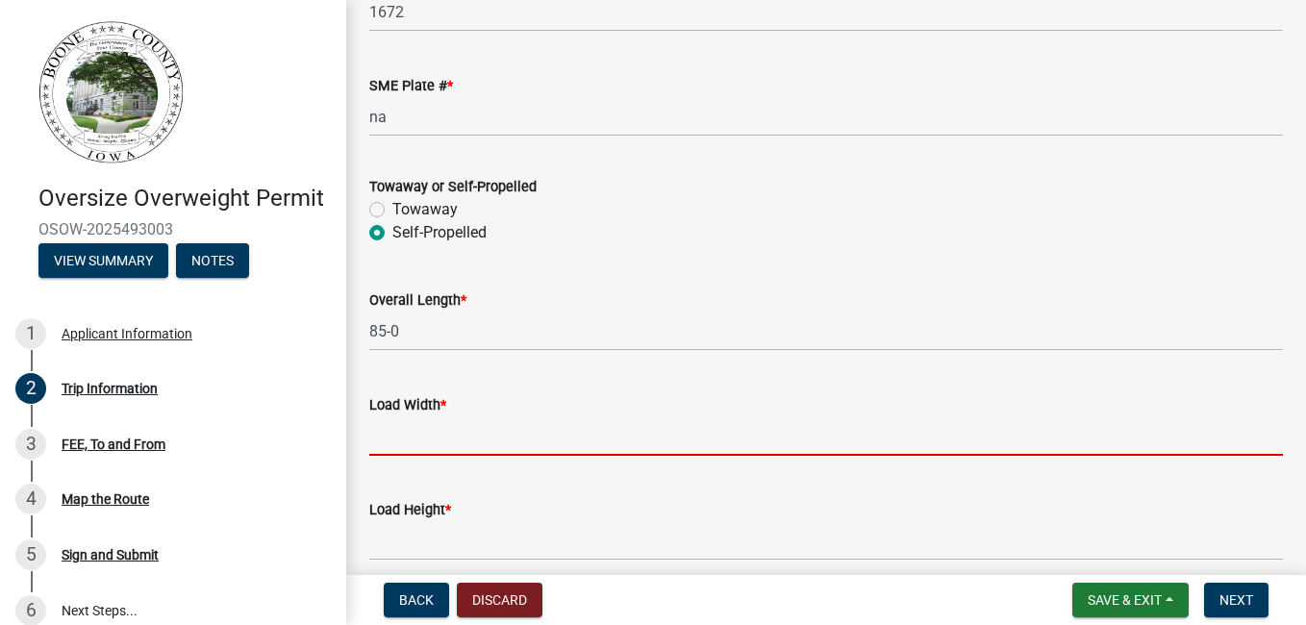
click at [457, 438] on input "[PERSON_NAME] *" at bounding box center [826, 435] width 914 height 39
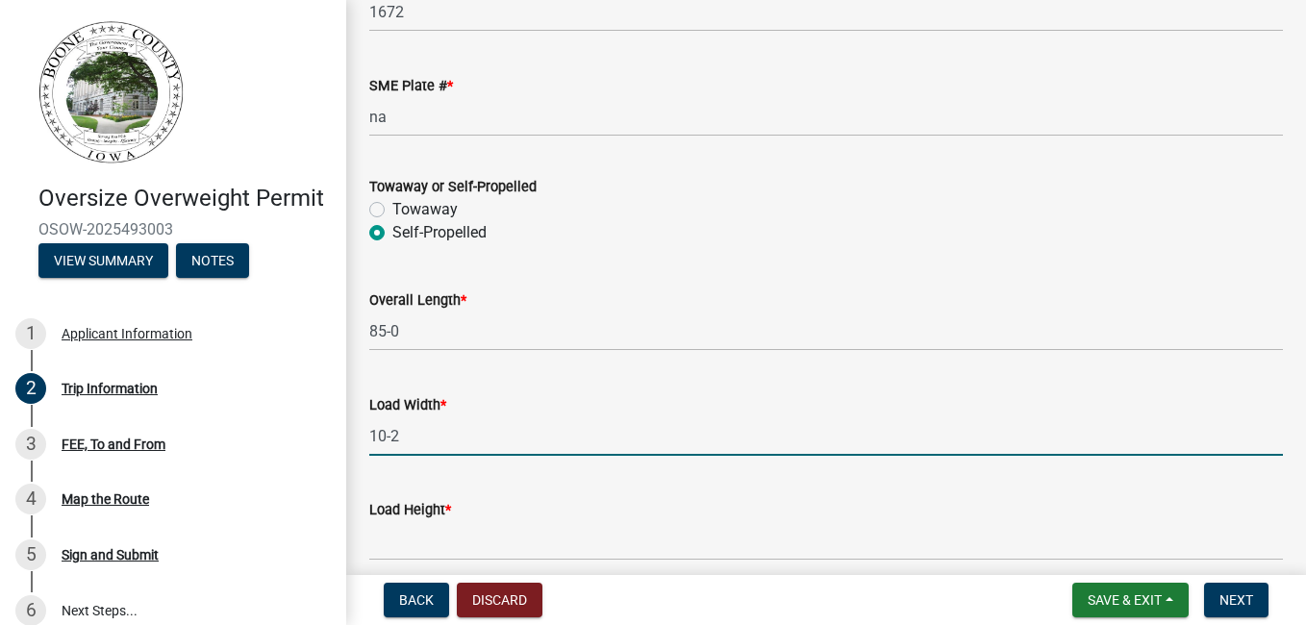
type input "10-2"
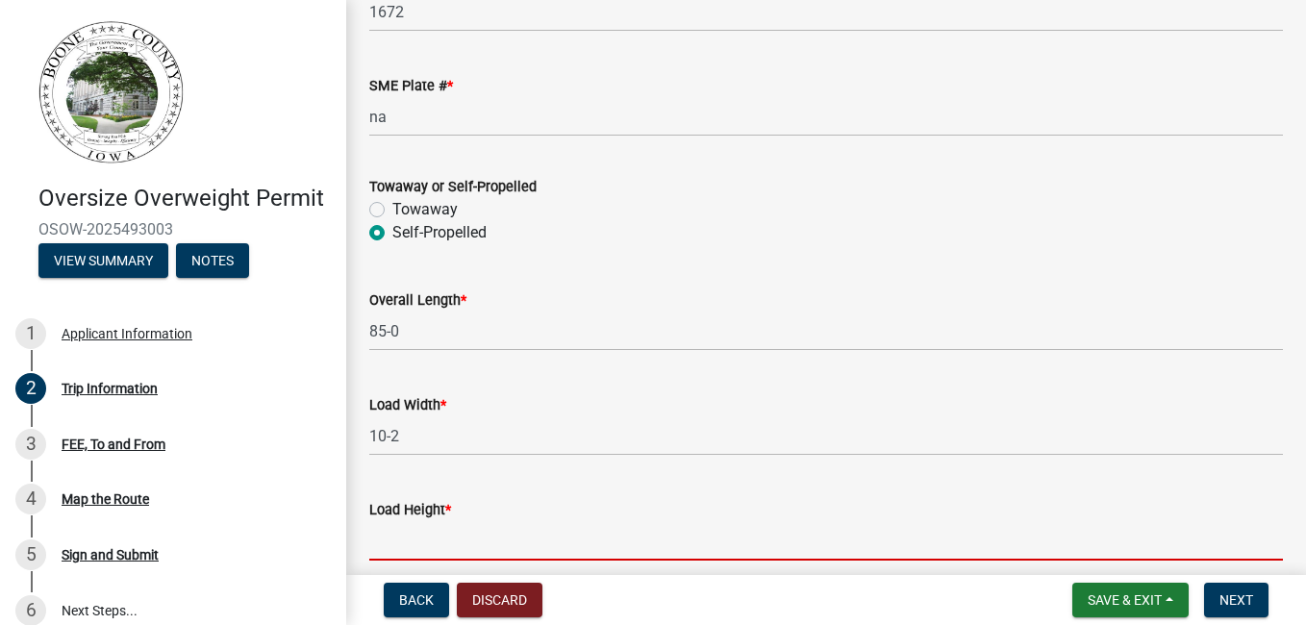
click at [434, 546] on input "Load Height *" at bounding box center [826, 540] width 914 height 39
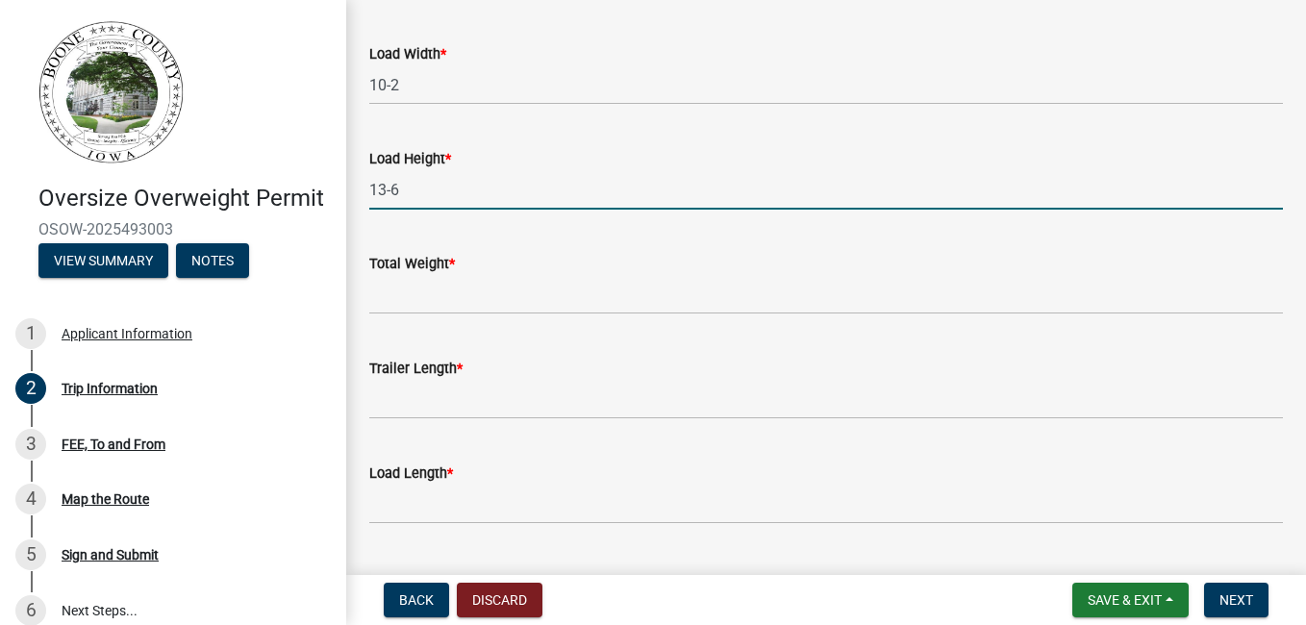
scroll to position [1179, 0]
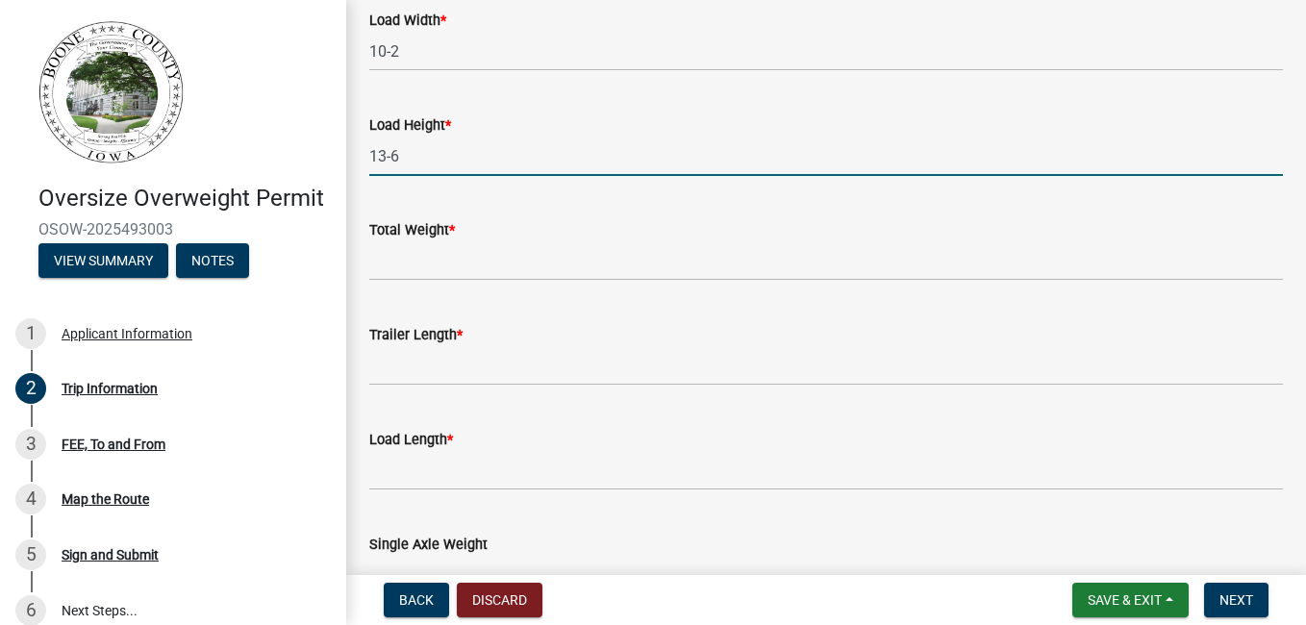
type input "13-6"
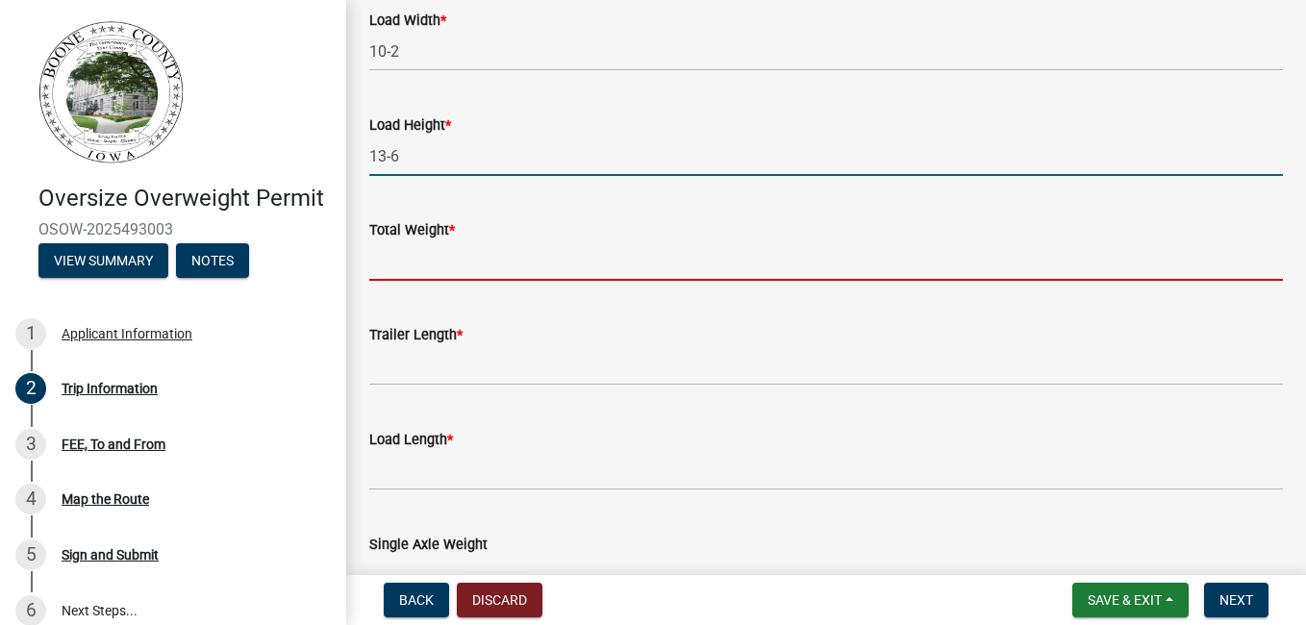
click at [416, 268] on input "Total Weight *" at bounding box center [826, 260] width 914 height 39
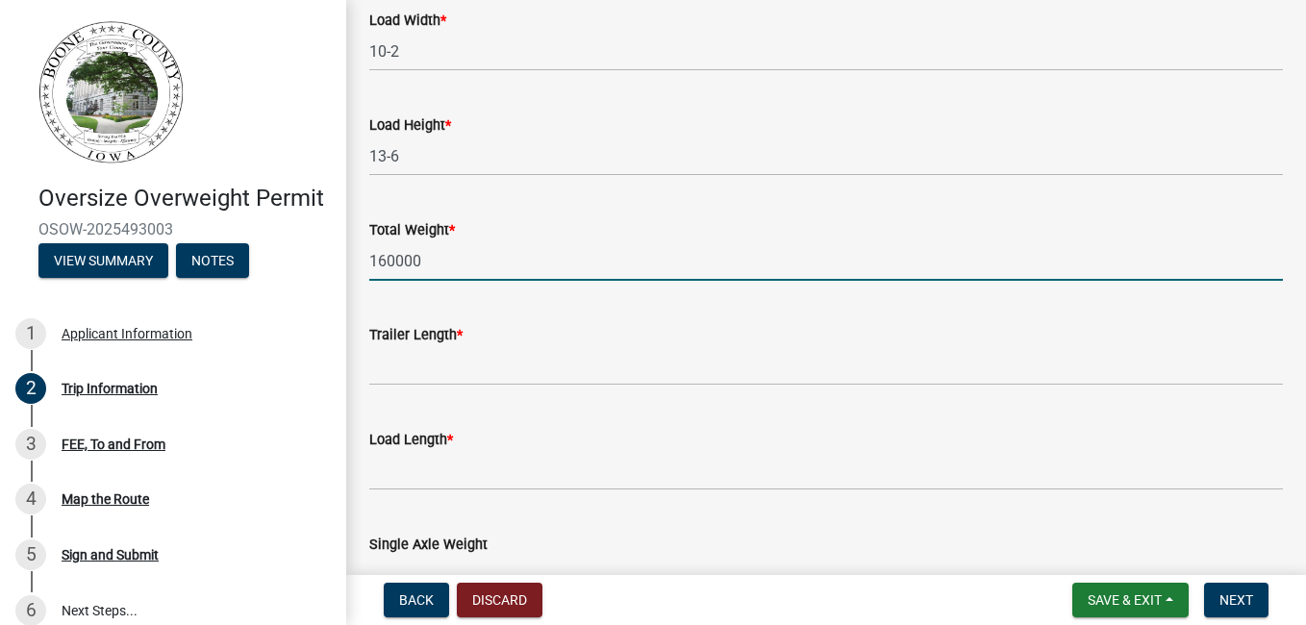
type input "160000"
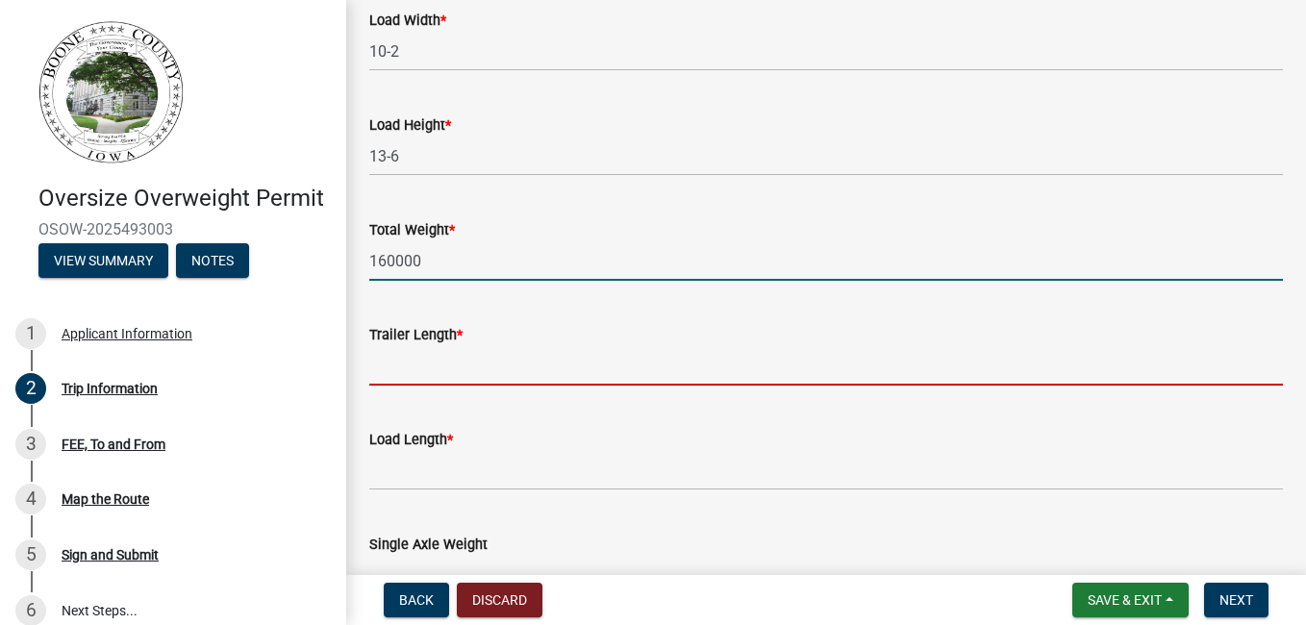
click at [437, 400] on wm-data-entity-input "Trailer Length *" at bounding box center [826, 348] width 914 height 105
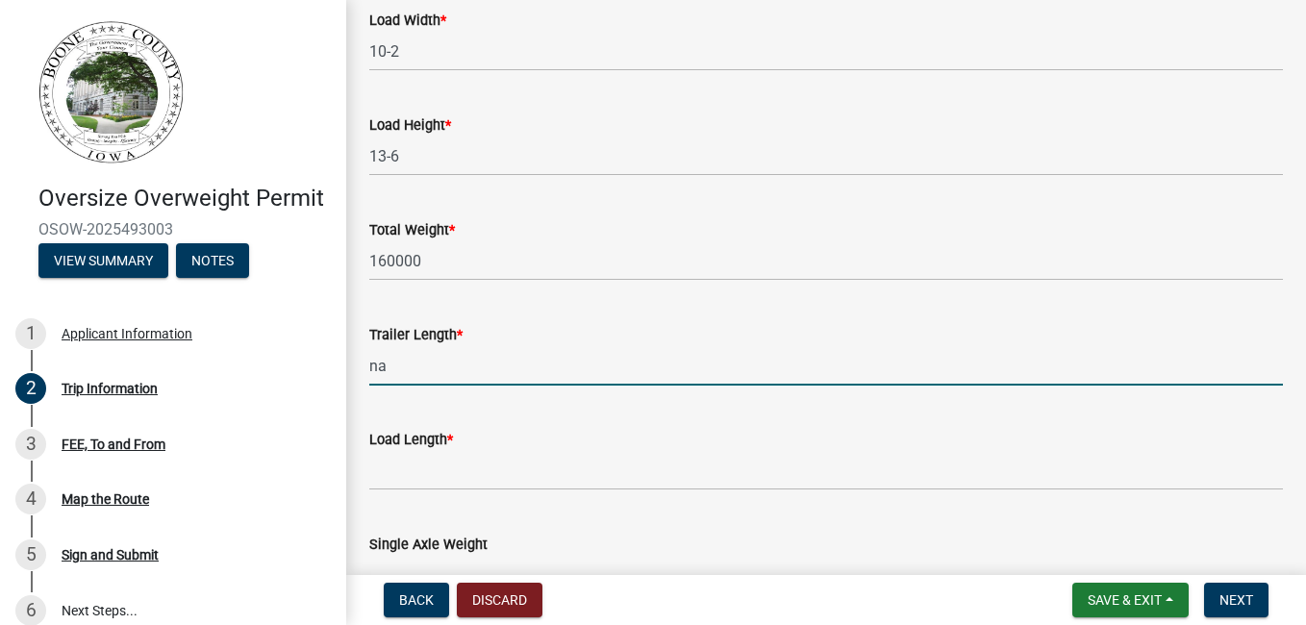
type input "na"
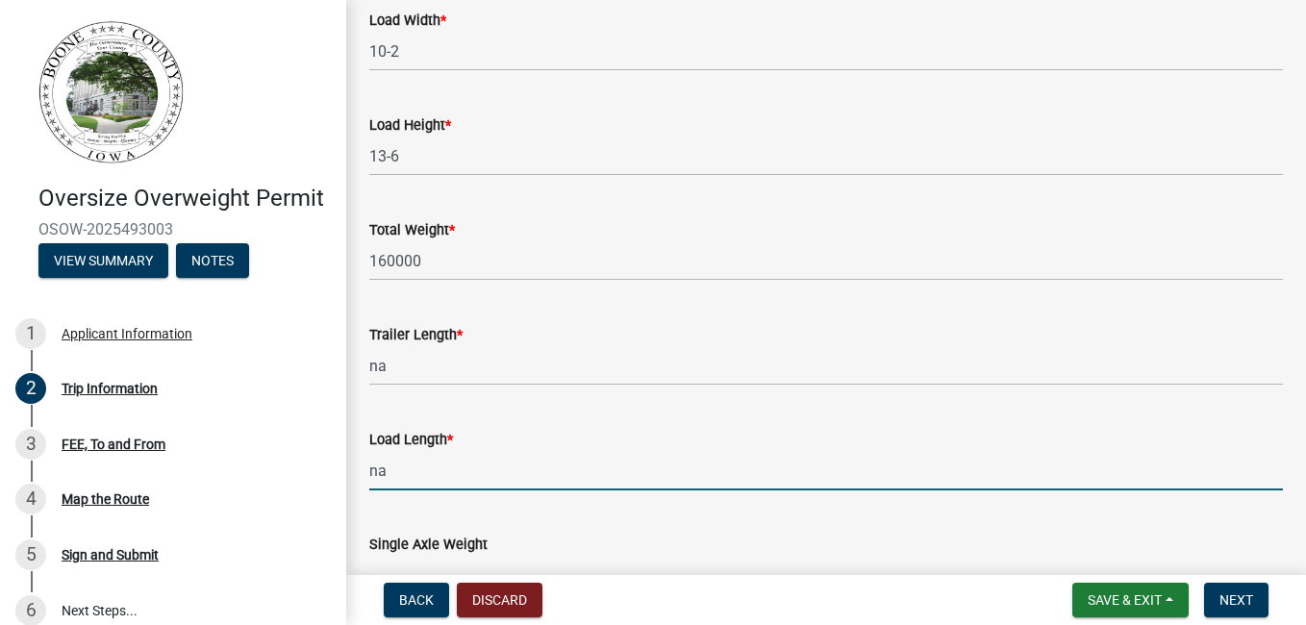
type input "na"
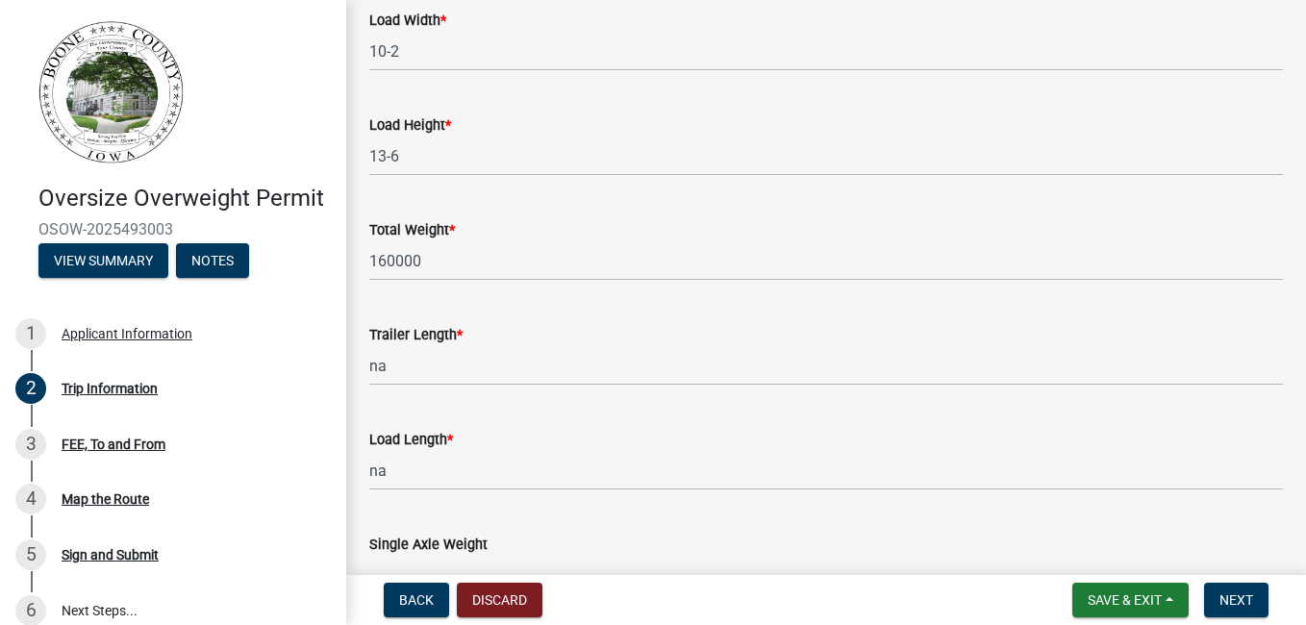
scroll to position [1207, 0]
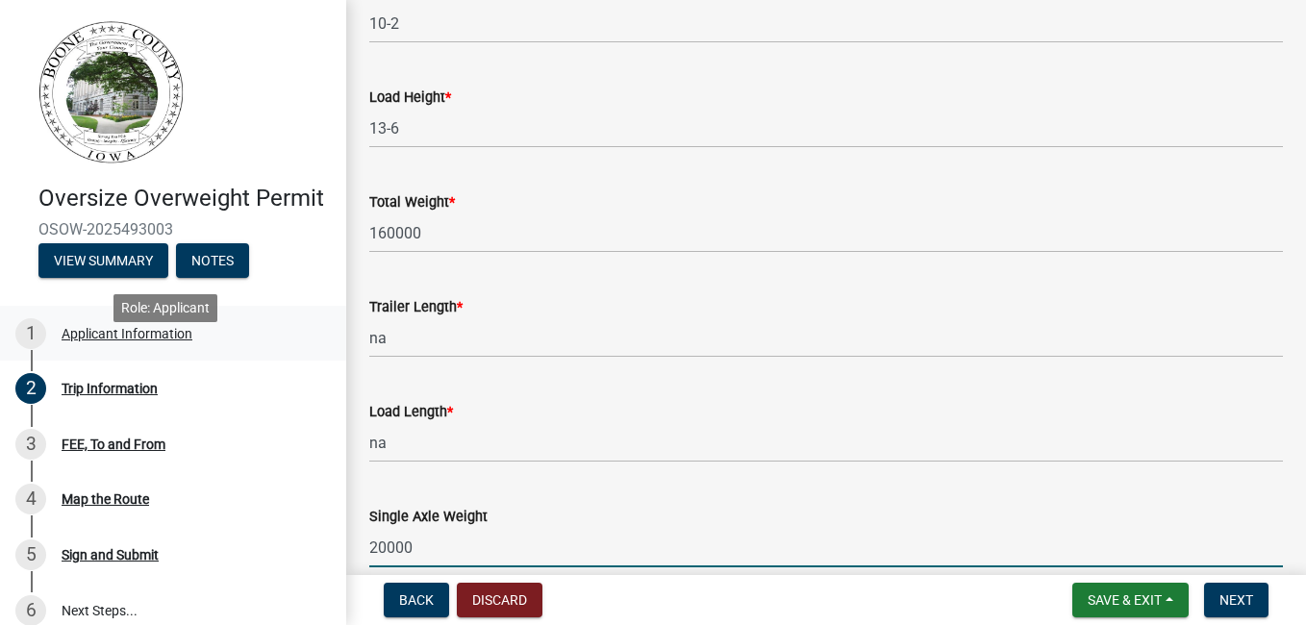
type input "20000"
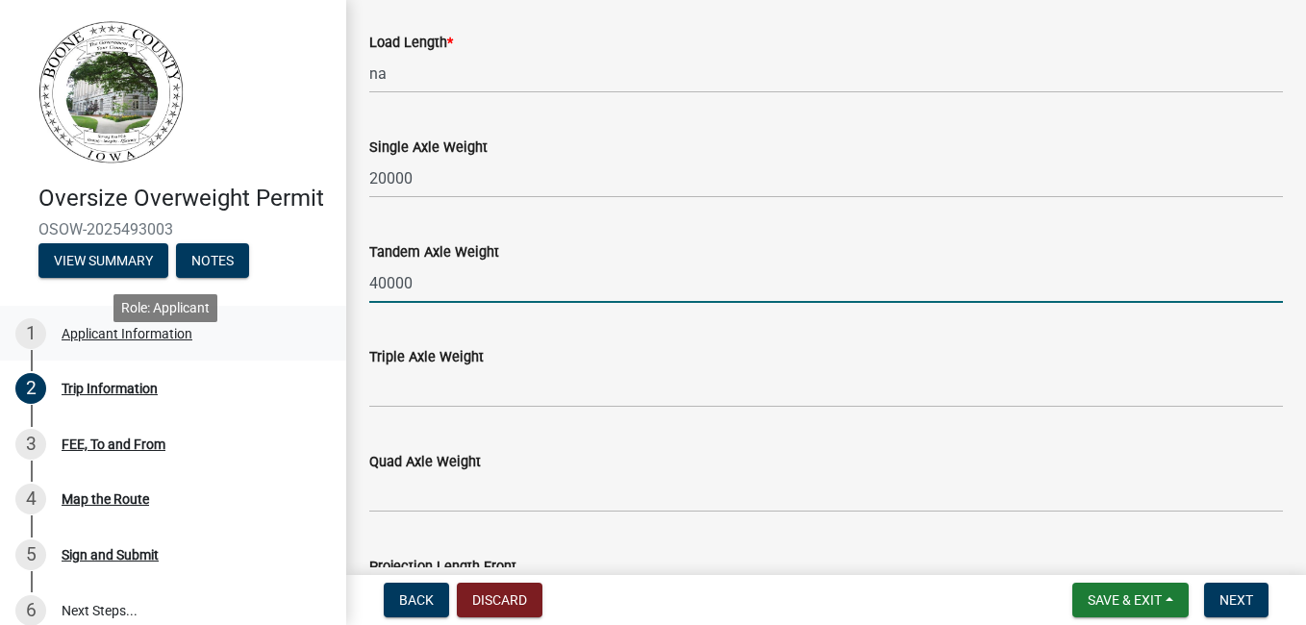
type input "40000"
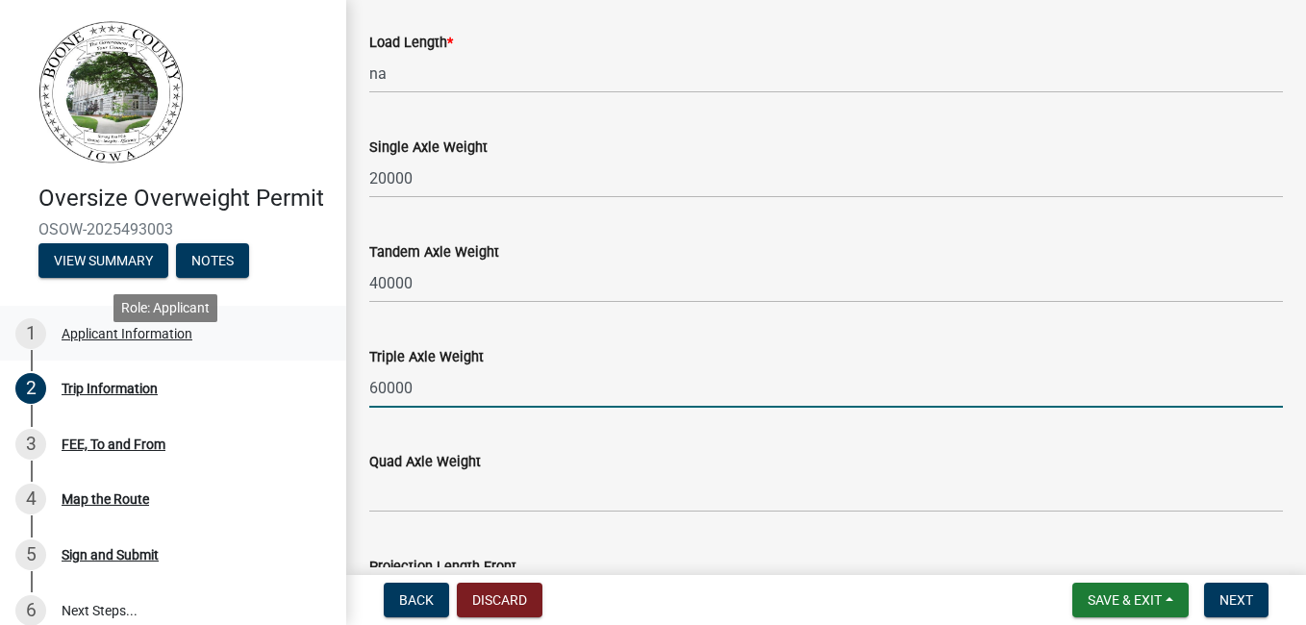
type input "60000"
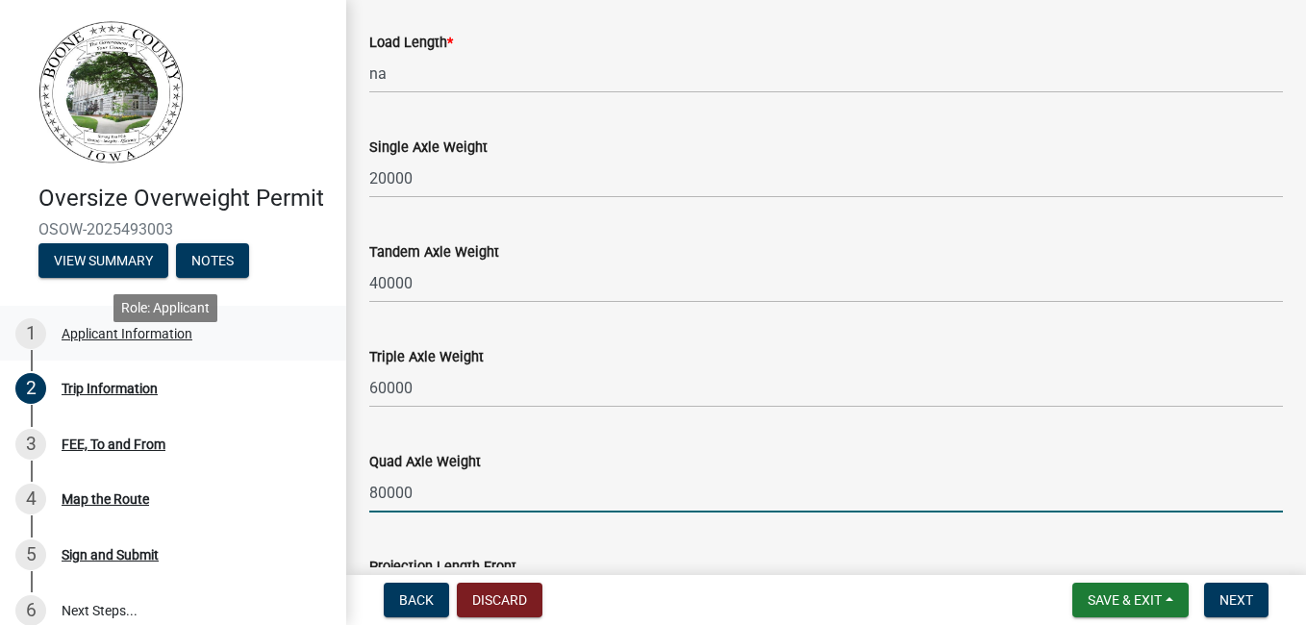
type input "80000"
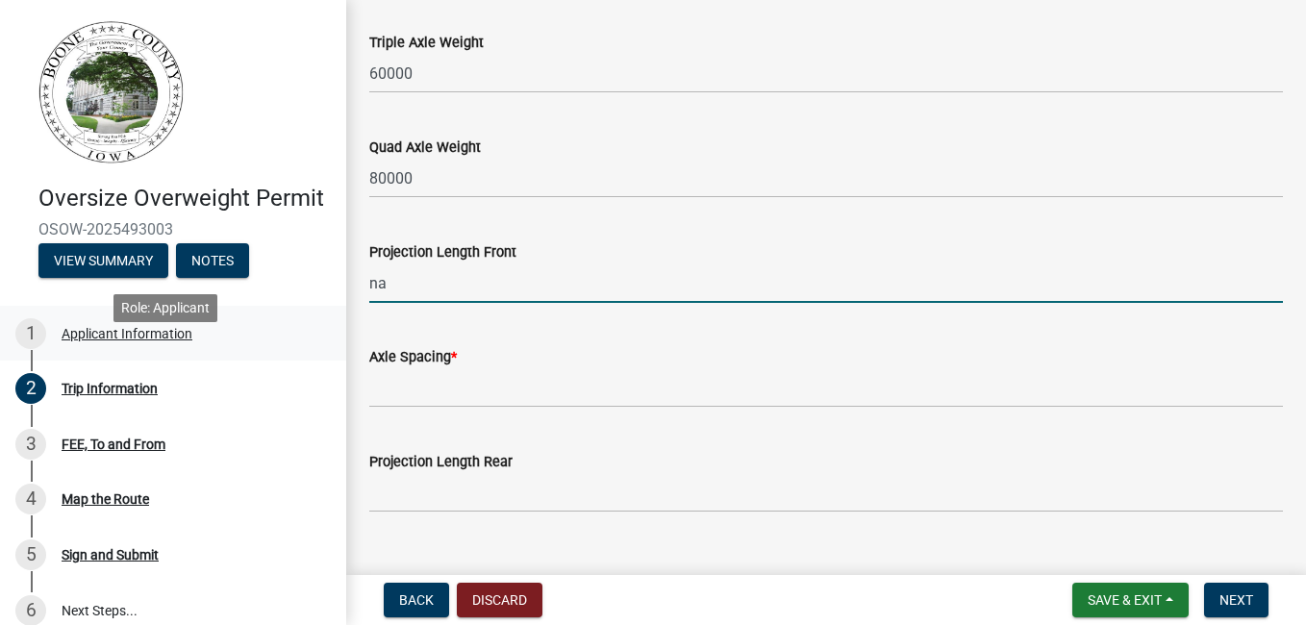
type input "na"
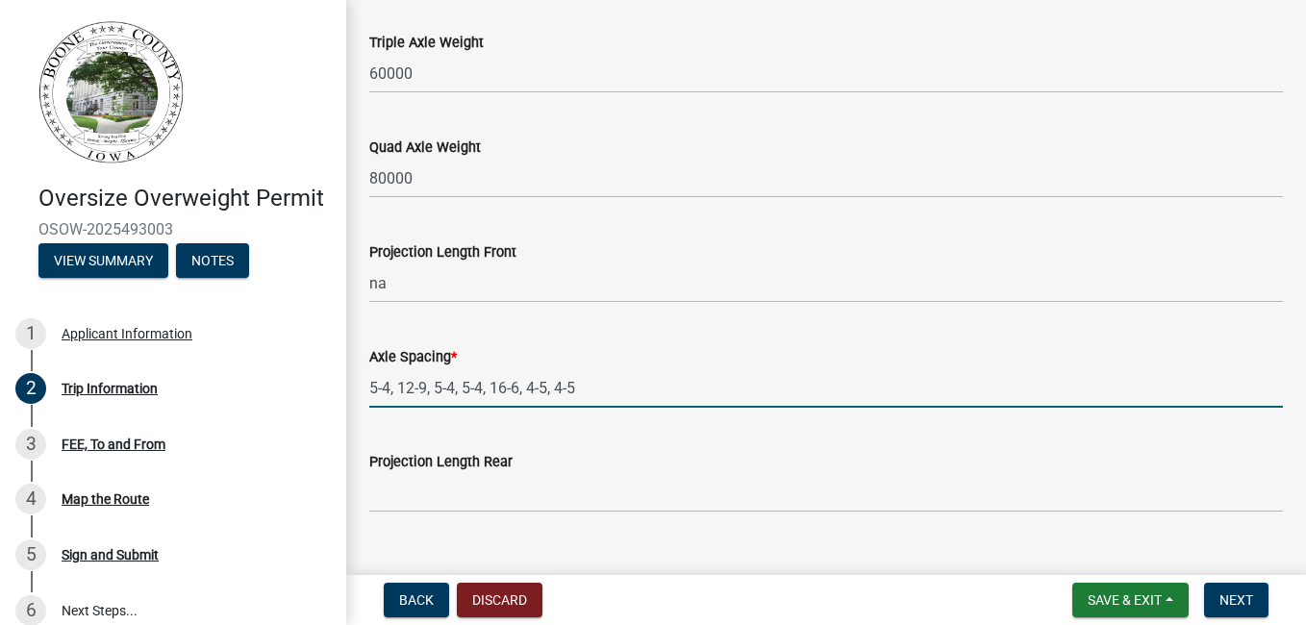
type input "5-4, 12-9, 5-4, 5-4, 16-6, 4-5, 4-5"
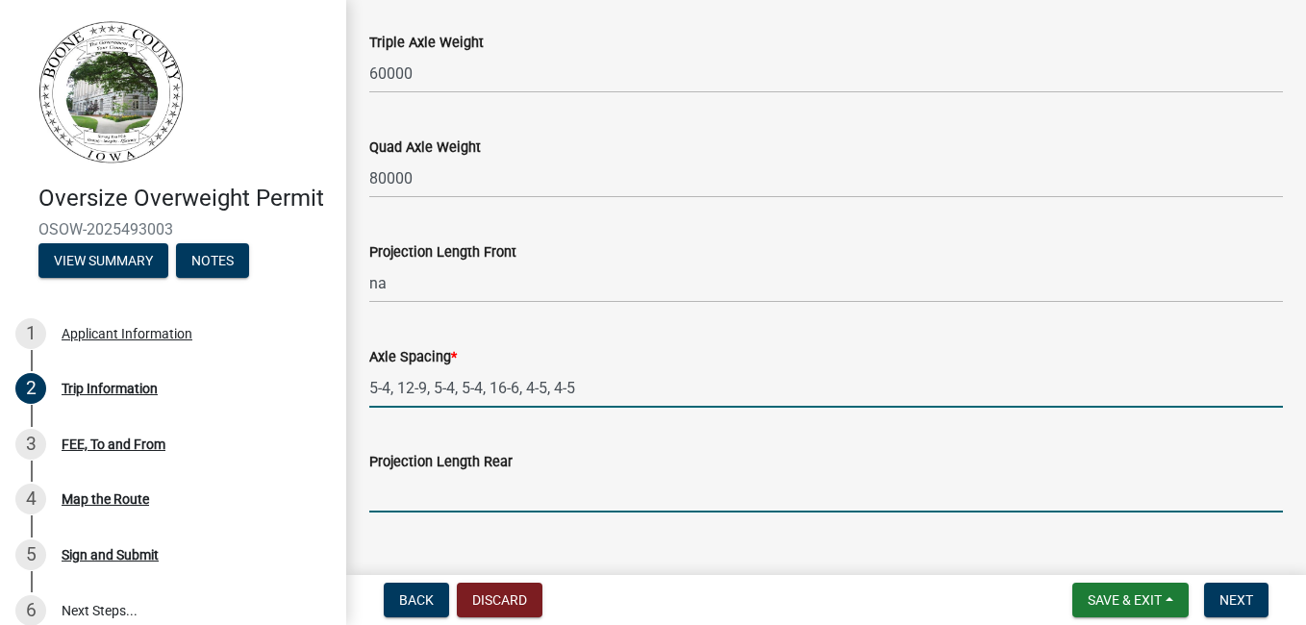
click at [406, 505] on input "Projection Length Rear" at bounding box center [826, 492] width 914 height 39
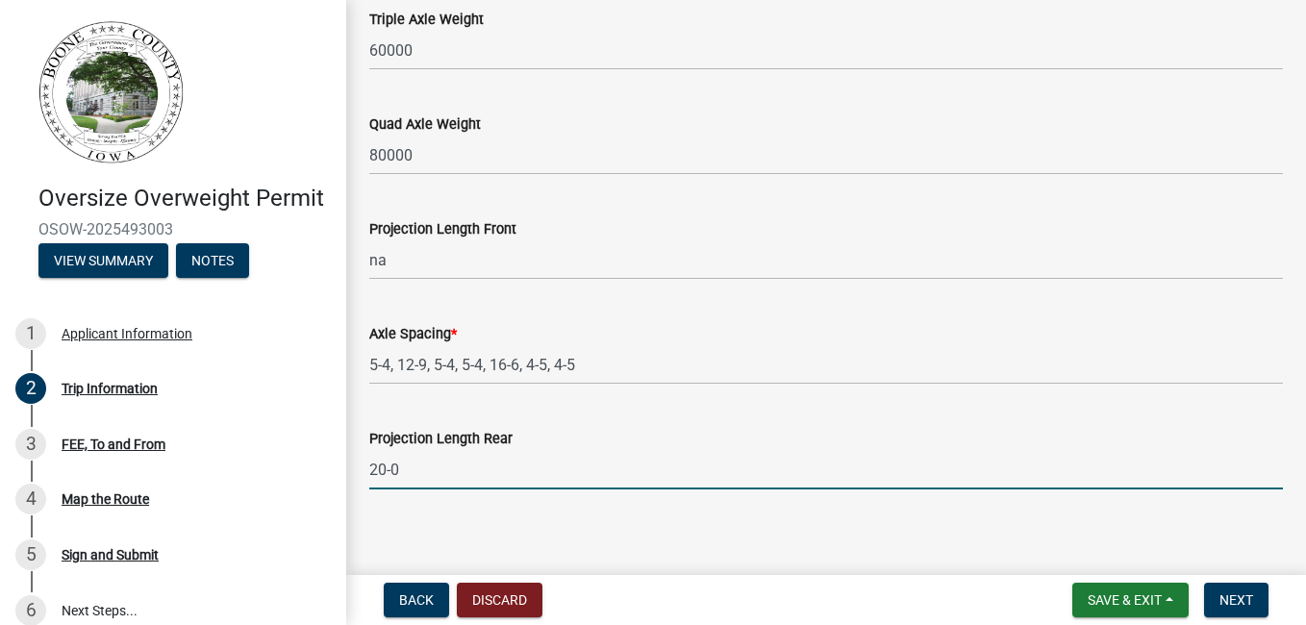
scroll to position [1927, 0]
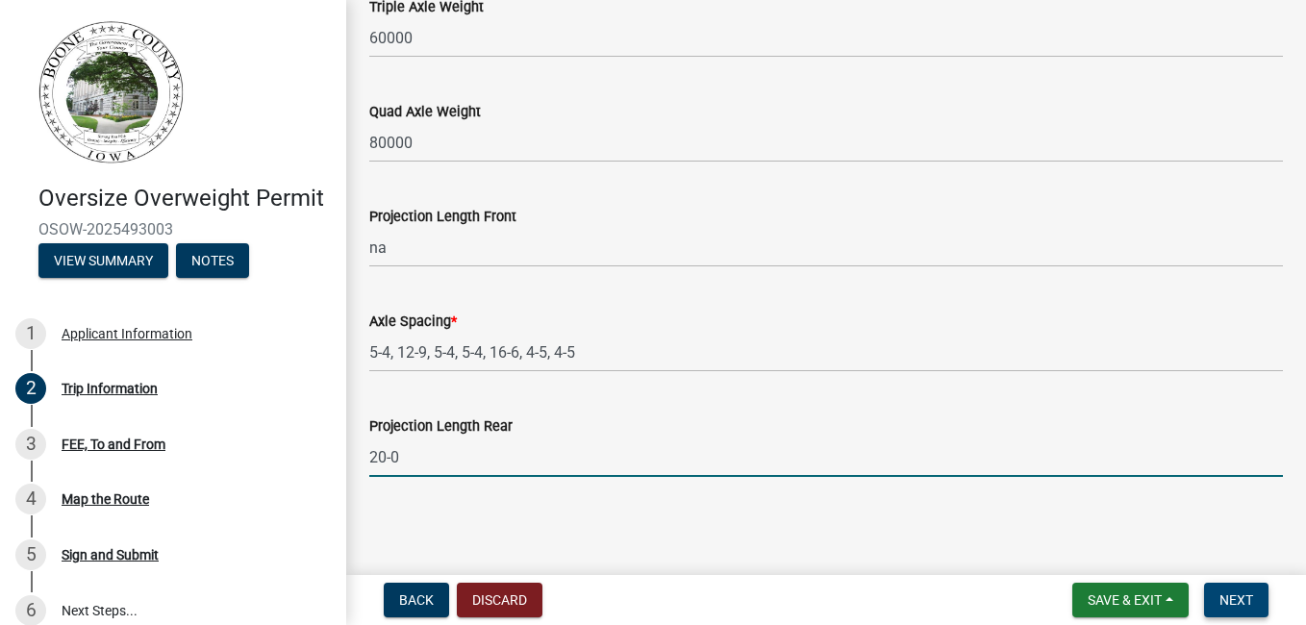
type input "20-0"
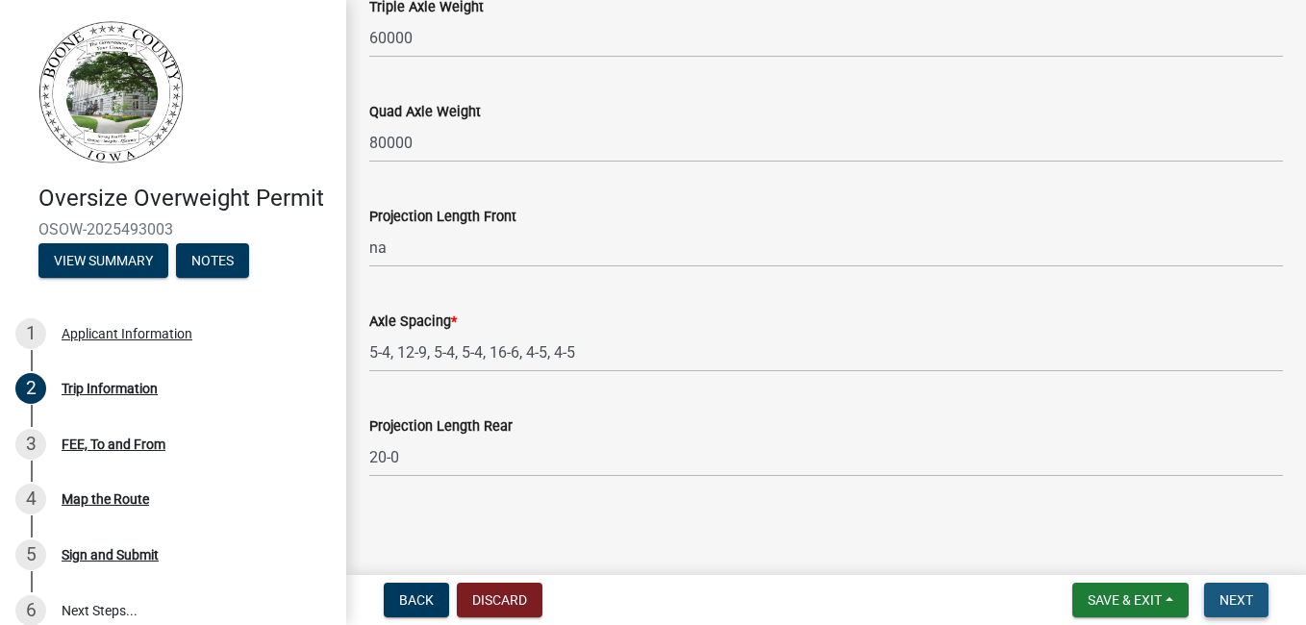
click at [1239, 595] on span "Next" at bounding box center [1237, 600] width 34 height 15
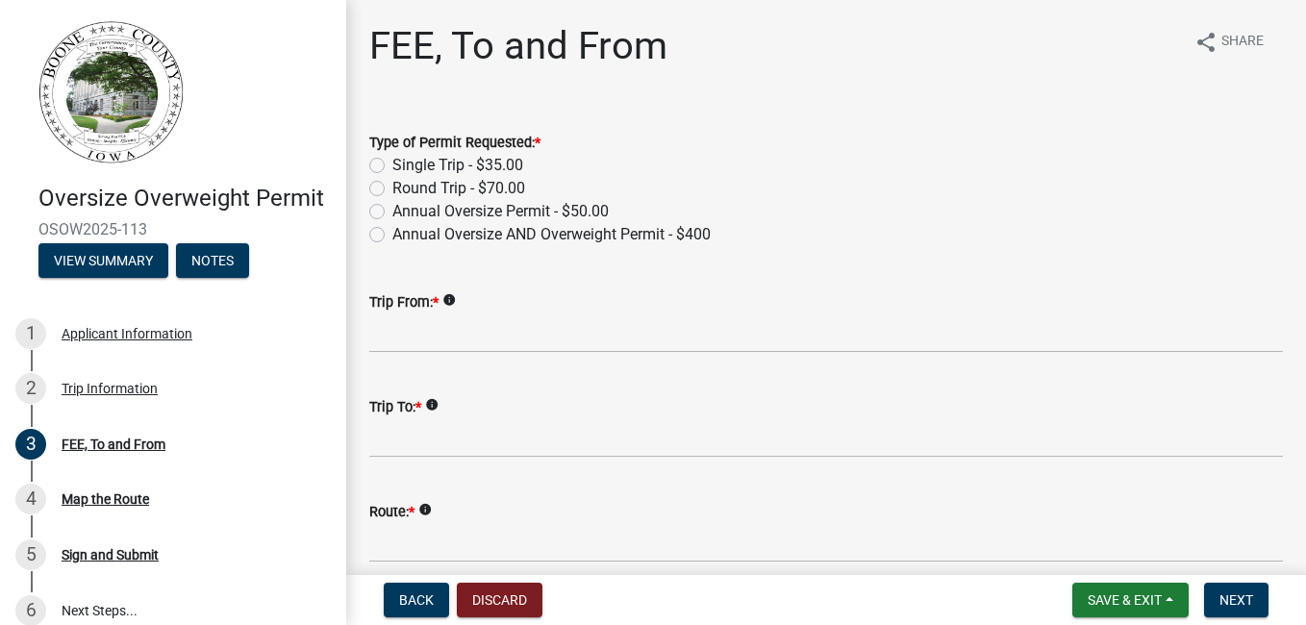
click at [384, 186] on div "Round Trip - $70.00" at bounding box center [826, 188] width 914 height 23
click at [392, 189] on label "Round Trip - $70.00" at bounding box center [458, 188] width 133 height 23
click at [392, 189] on input "Round Trip - $70.00" at bounding box center [398, 183] width 13 height 13
radio input "true"
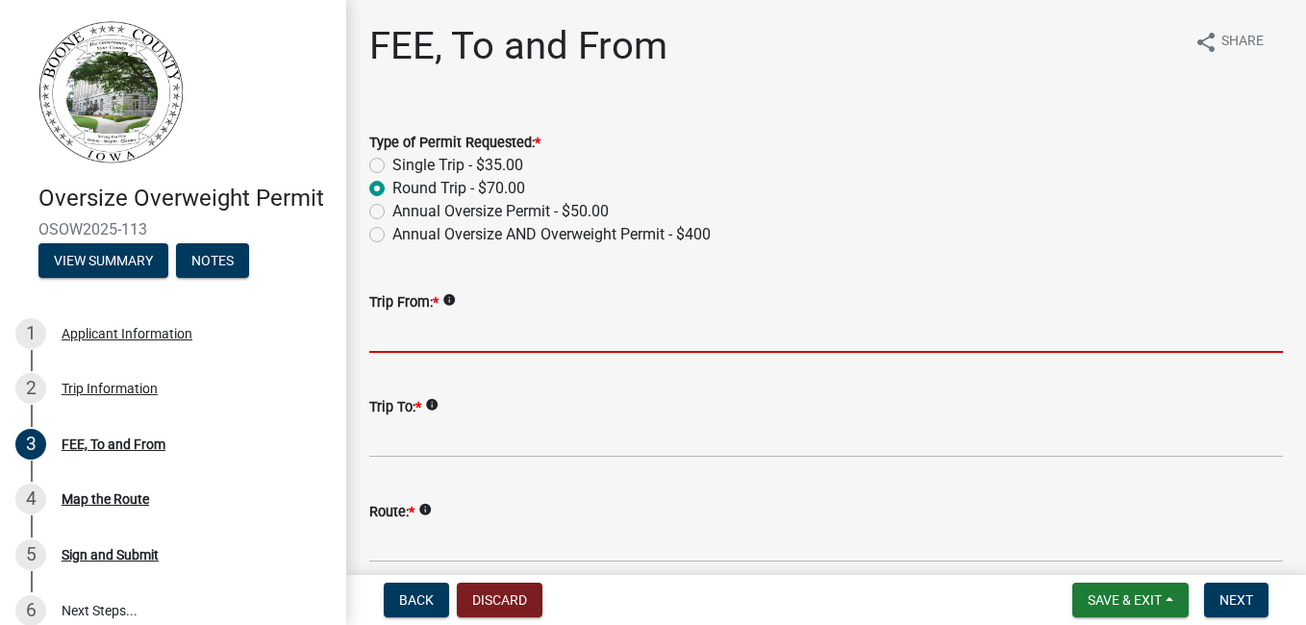
click at [478, 334] on input "Trip From: *" at bounding box center [826, 333] width 914 height 39
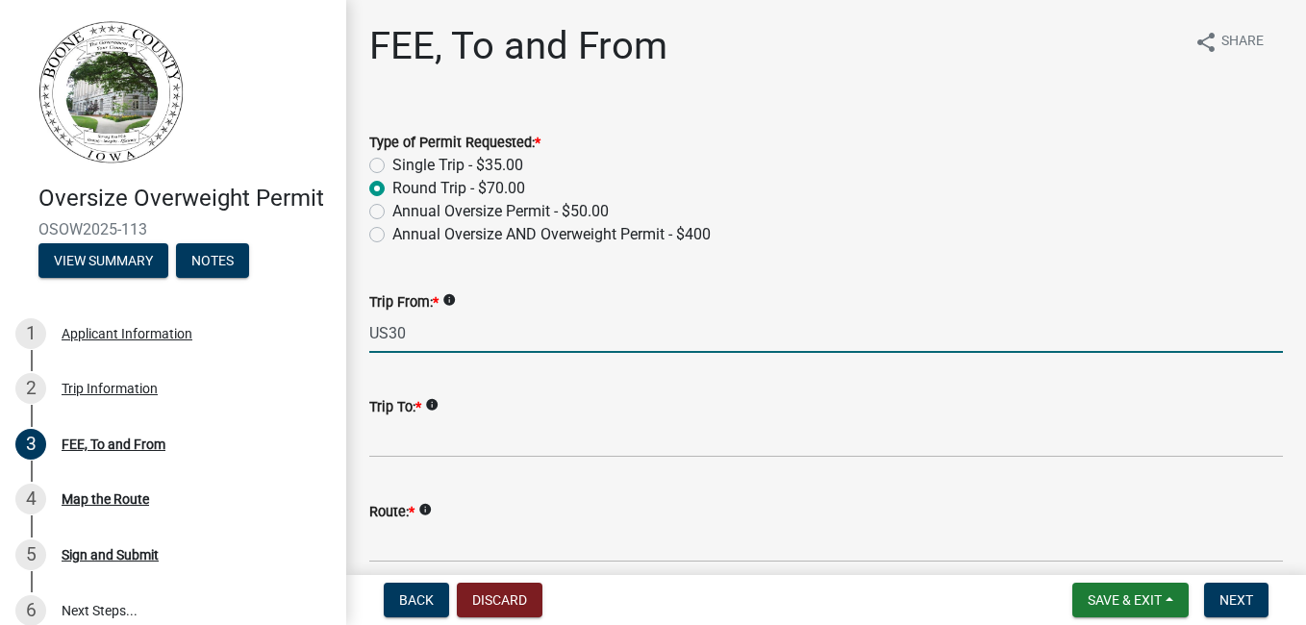
type input "US30"
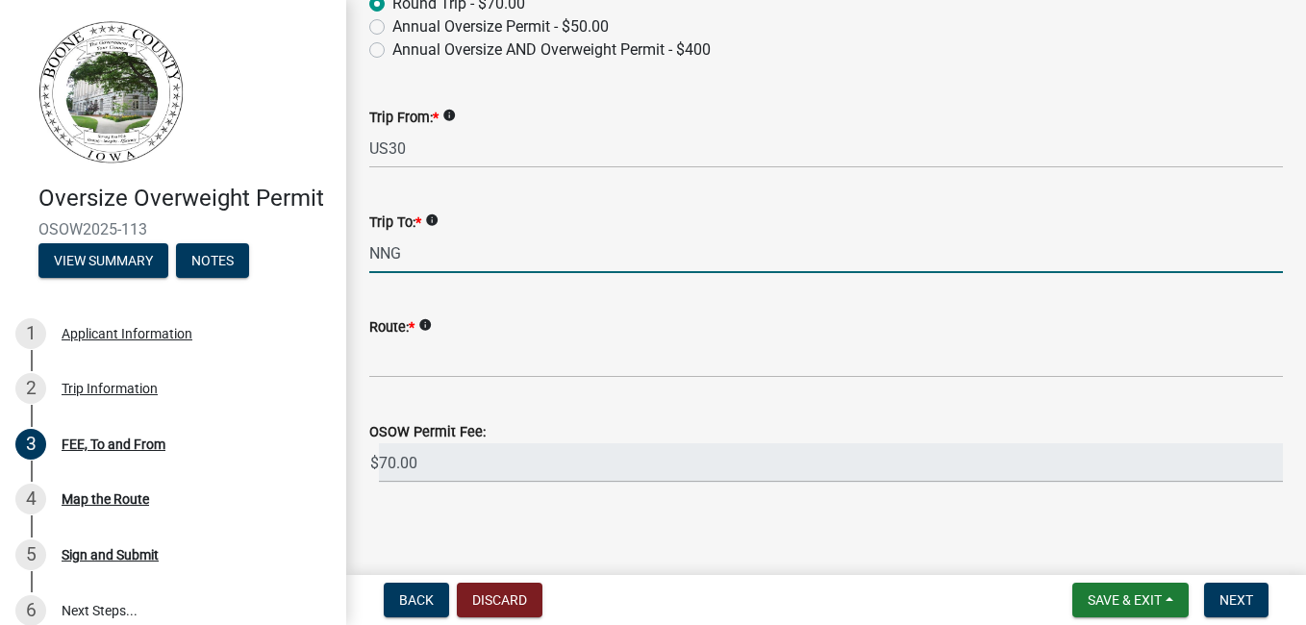
scroll to position [192, 0]
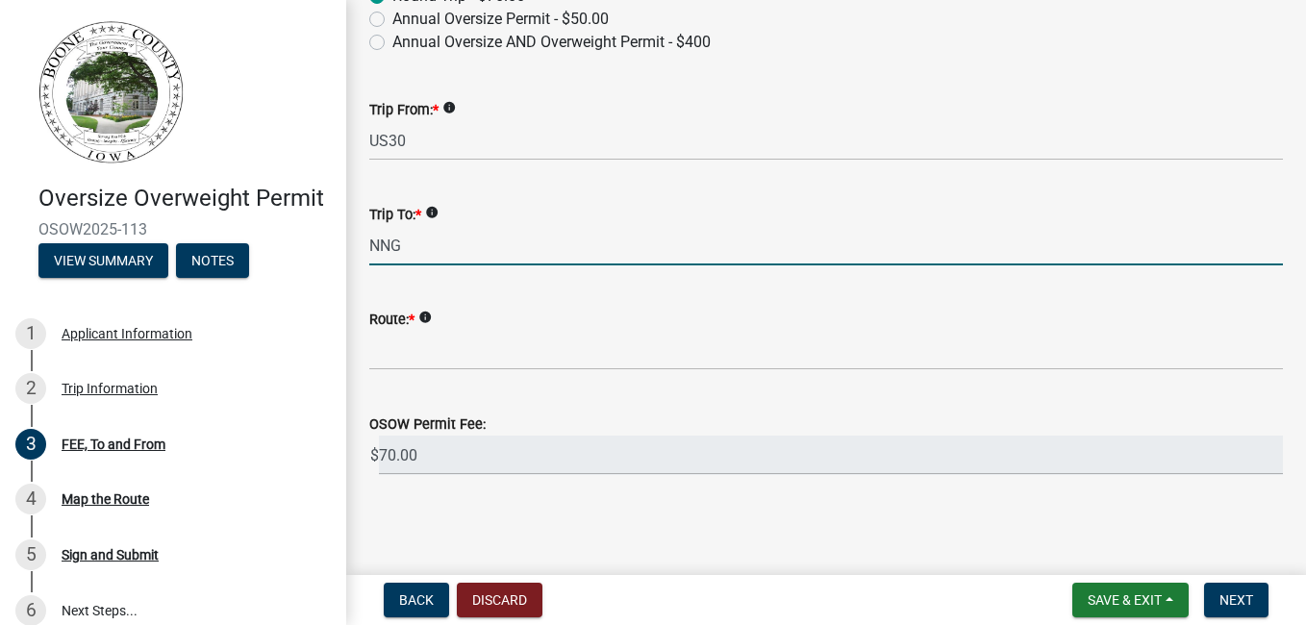
type input "NNG"
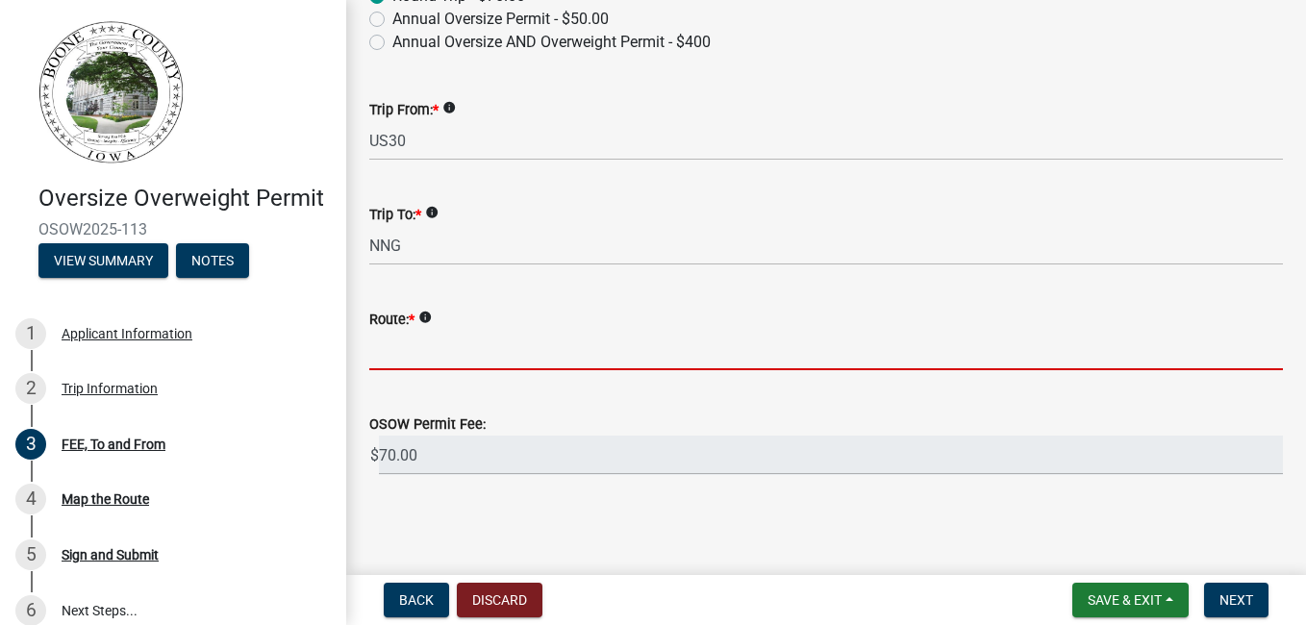
click at [508, 354] on input "Route: *" at bounding box center [826, 350] width 914 height 39
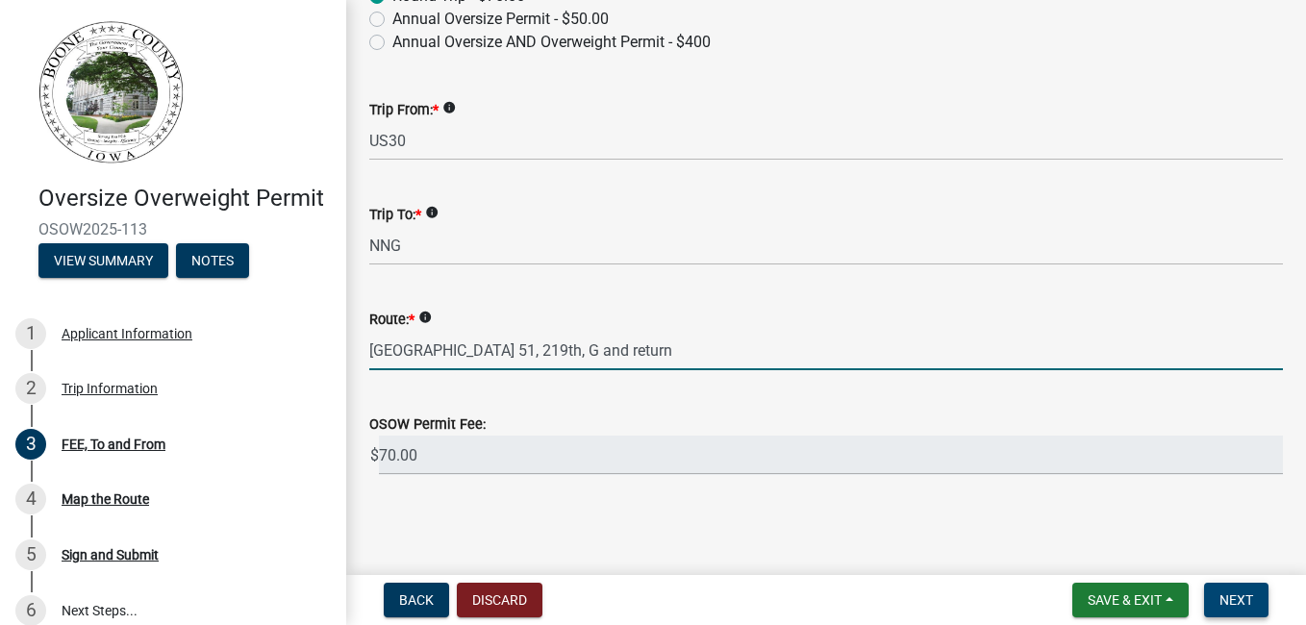
type input "[GEOGRAPHIC_DATA] 51, 219th, G and return"
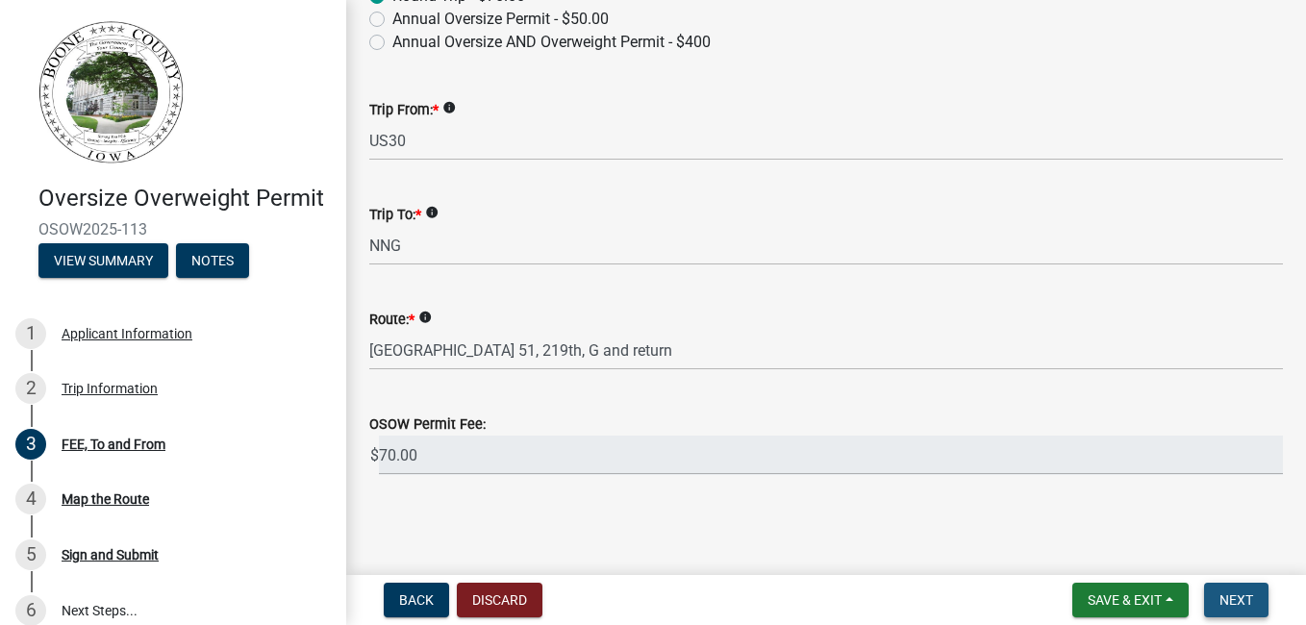
click at [1230, 601] on span "Next" at bounding box center [1237, 600] width 34 height 15
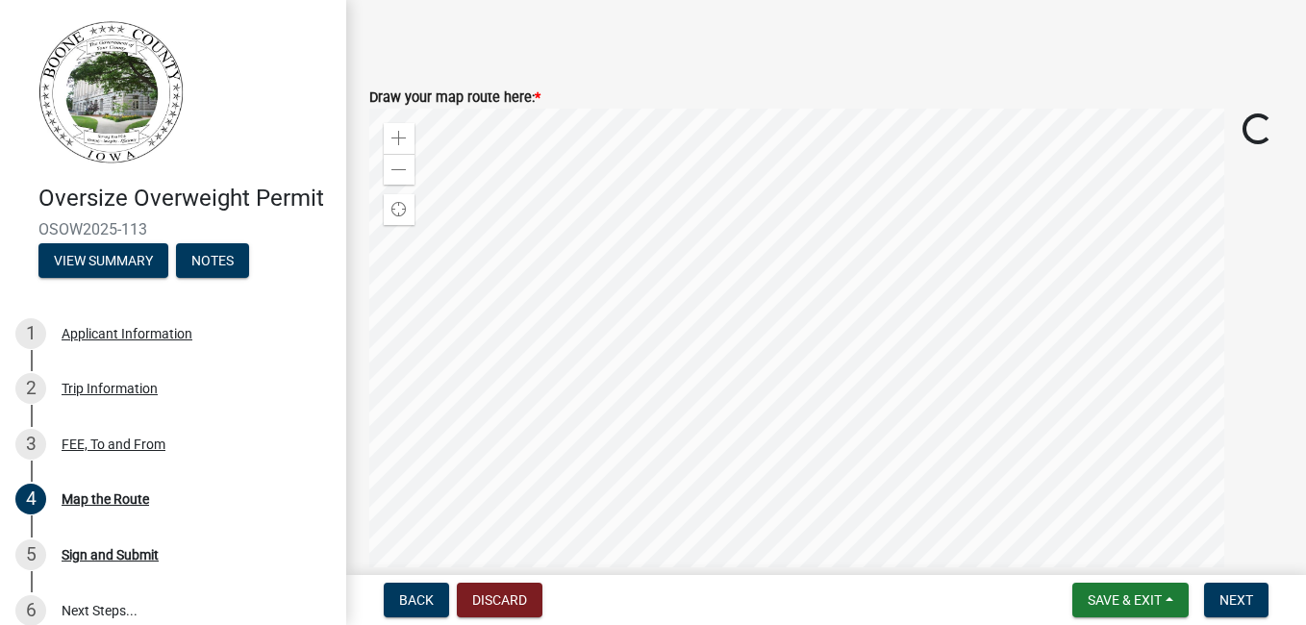
scroll to position [962, 0]
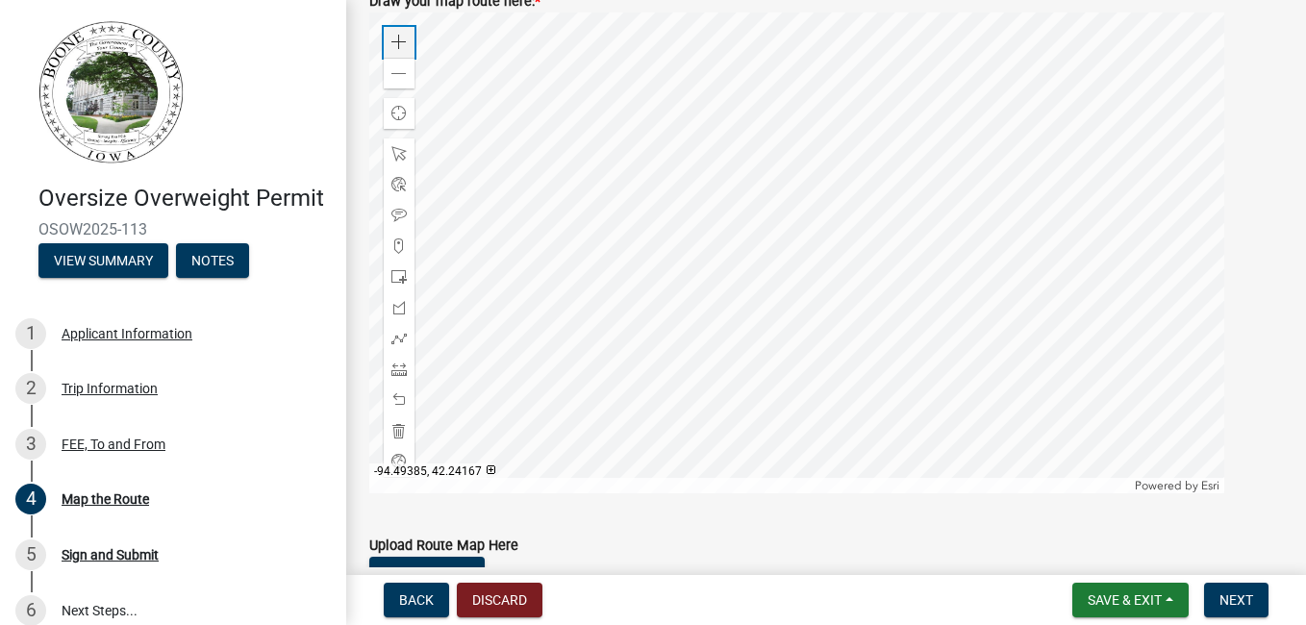
click at [399, 46] on span at bounding box center [398, 42] width 15 height 15
click at [838, 338] on div at bounding box center [796, 253] width 855 height 481
click at [402, 340] on span at bounding box center [398, 338] width 15 height 15
click at [763, 312] on div at bounding box center [796, 253] width 855 height 481
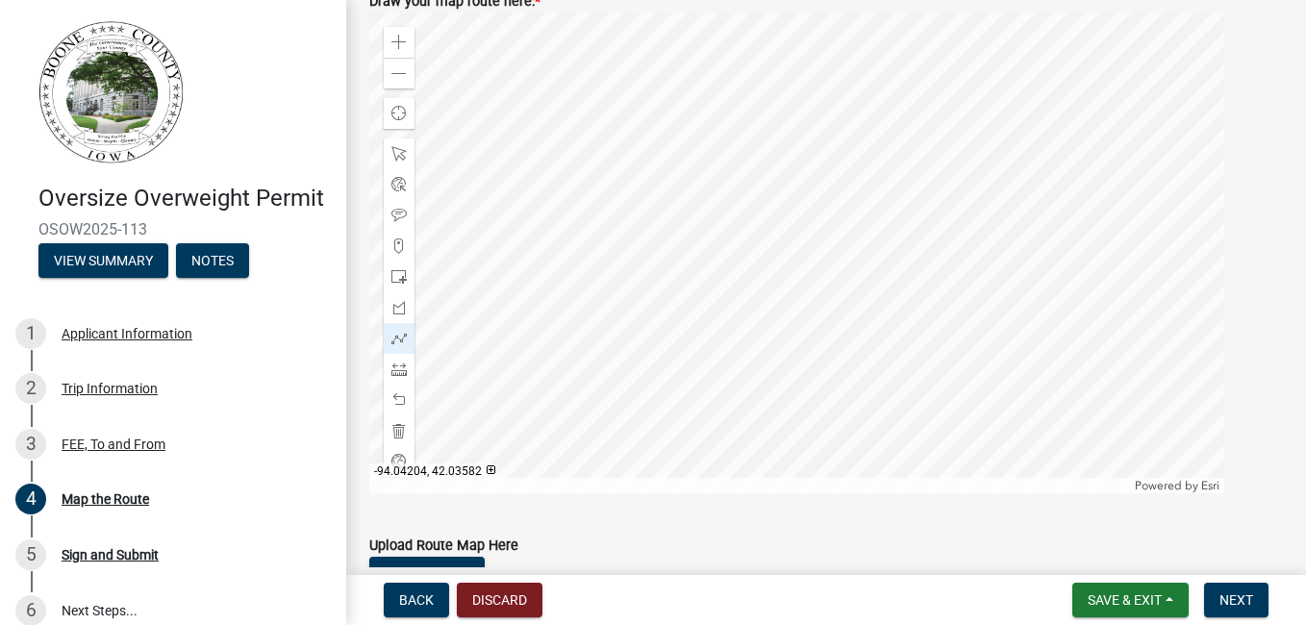
click at [779, 298] on div at bounding box center [796, 253] width 855 height 481
click at [761, 298] on div at bounding box center [796, 253] width 855 height 481
click at [764, 246] on div at bounding box center [796, 253] width 855 height 481
click at [762, 245] on div at bounding box center [796, 253] width 855 height 481
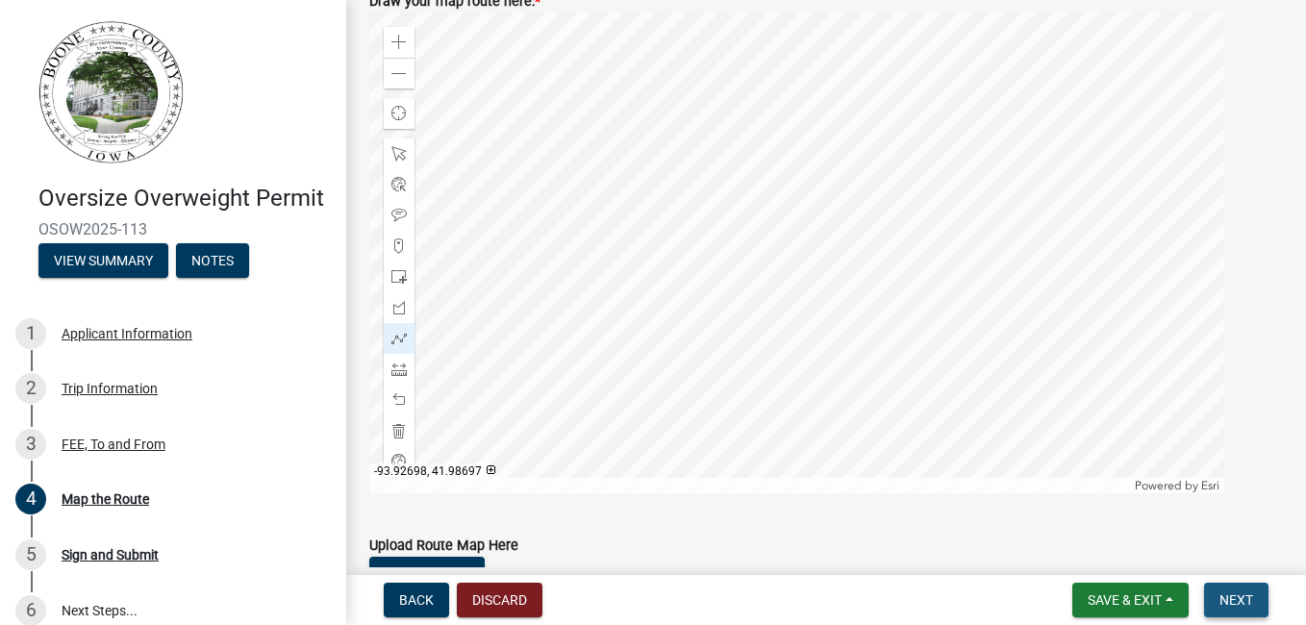
click at [1225, 591] on button "Next" at bounding box center [1236, 600] width 64 height 35
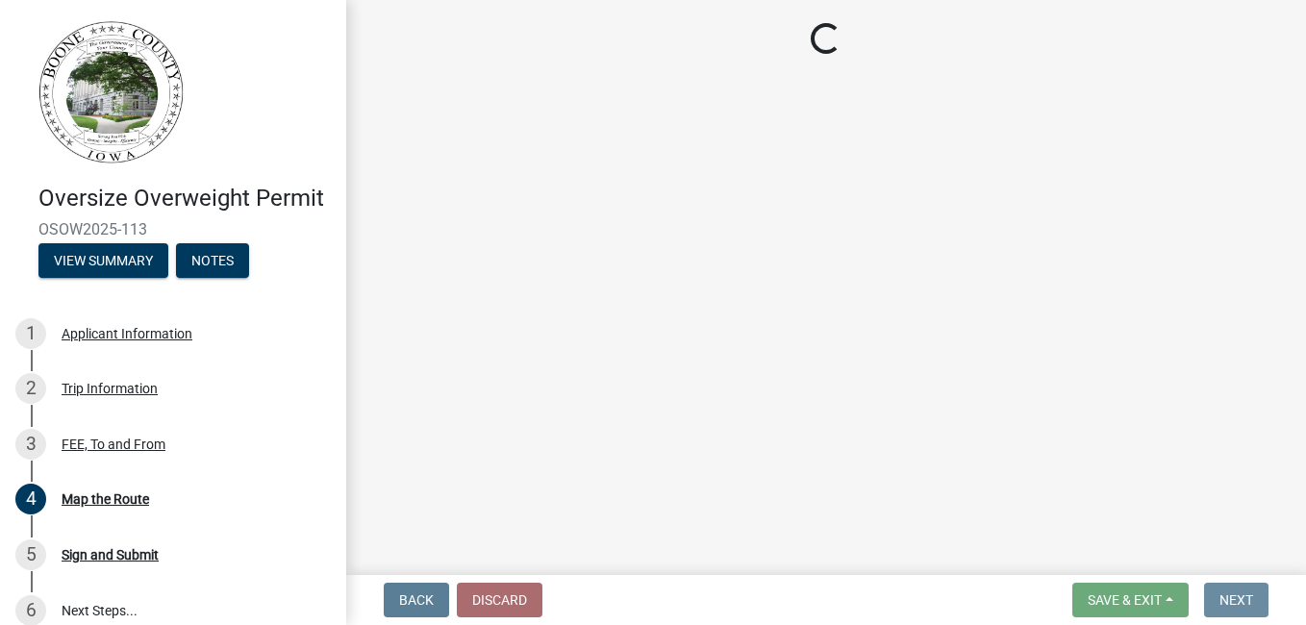
scroll to position [0, 0]
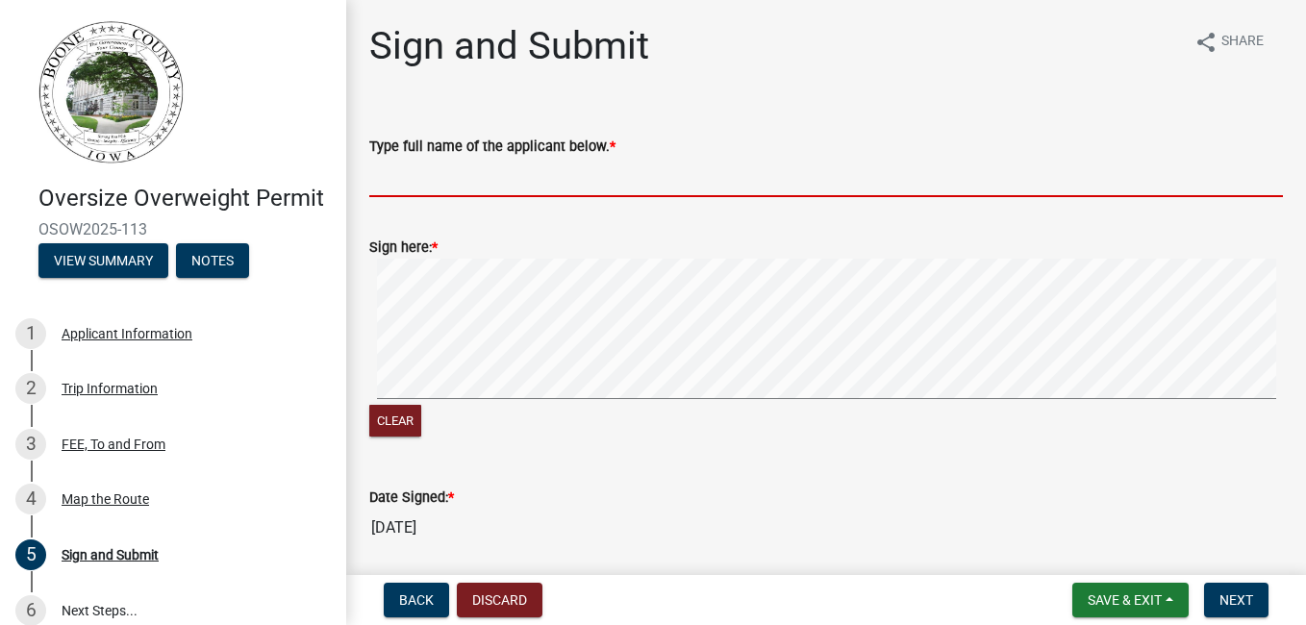
click at [444, 182] on input "Type full name of the applicant below. *" at bounding box center [826, 177] width 914 height 39
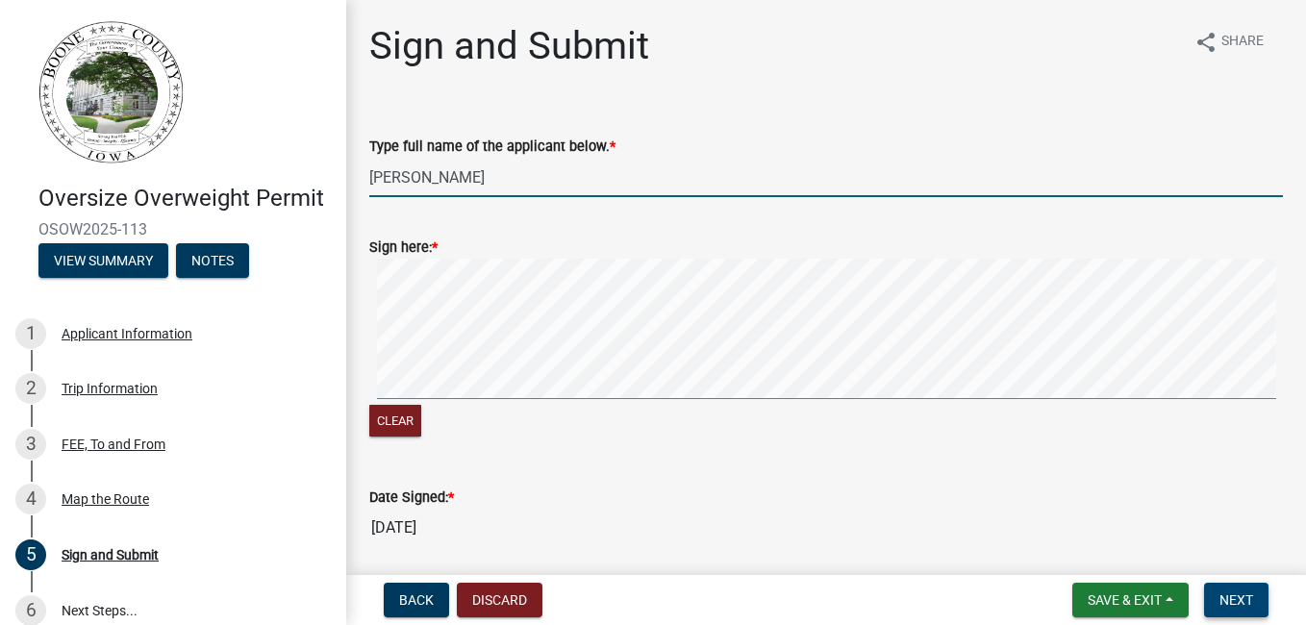
type input "[PERSON_NAME]"
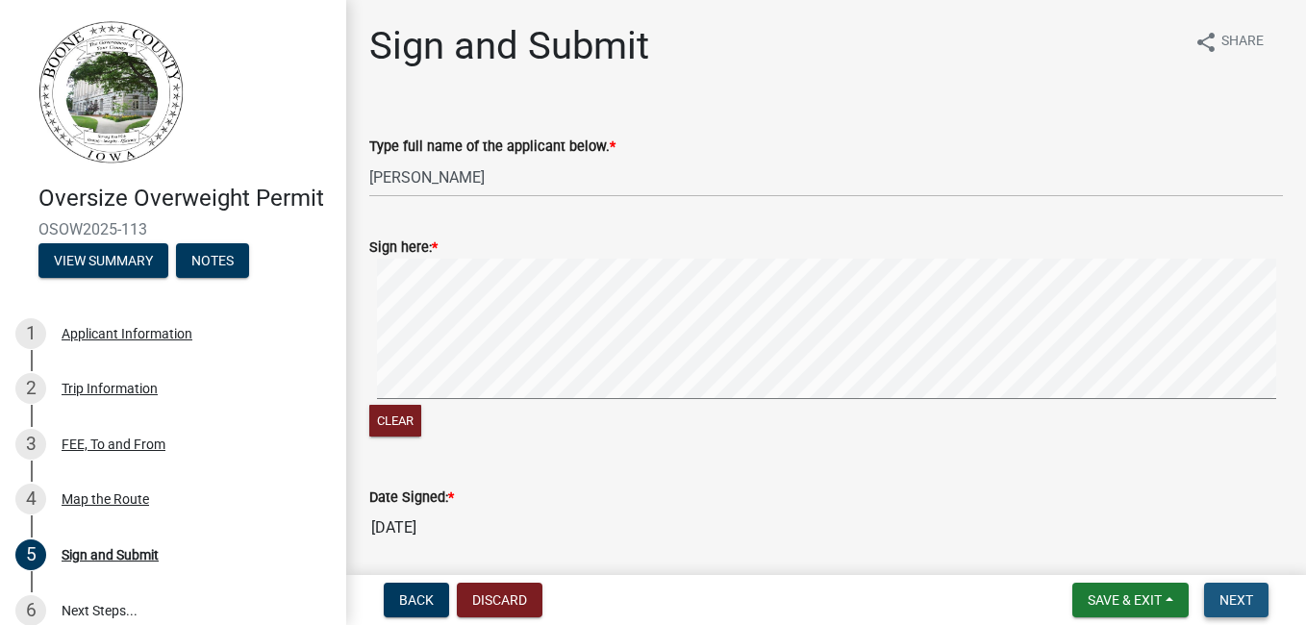
click at [1223, 599] on span "Next" at bounding box center [1237, 600] width 34 height 15
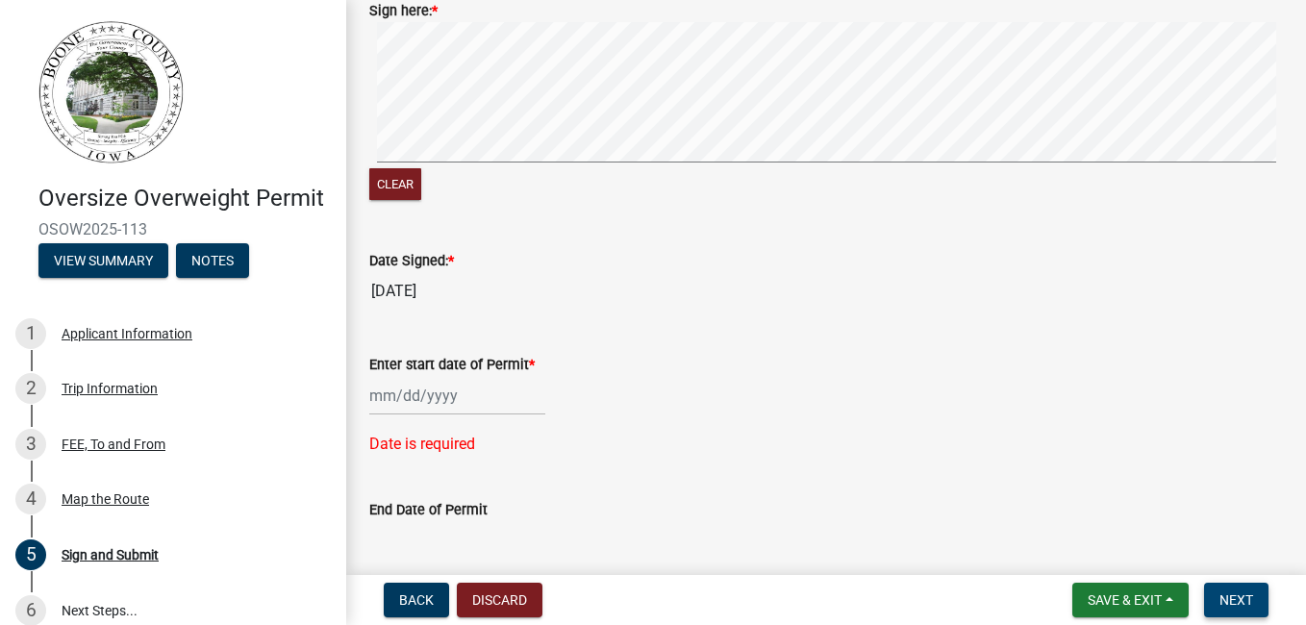
scroll to position [251, 0]
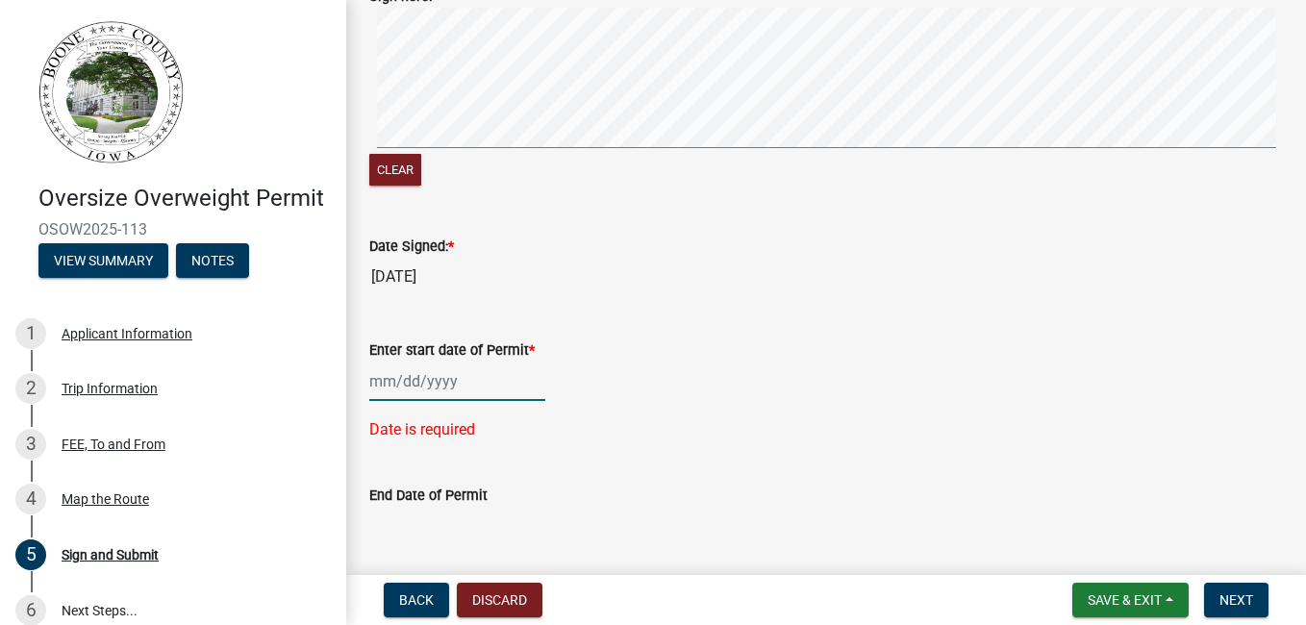
click at [395, 379] on div at bounding box center [457, 381] width 176 height 39
select select "10"
select select "2025"
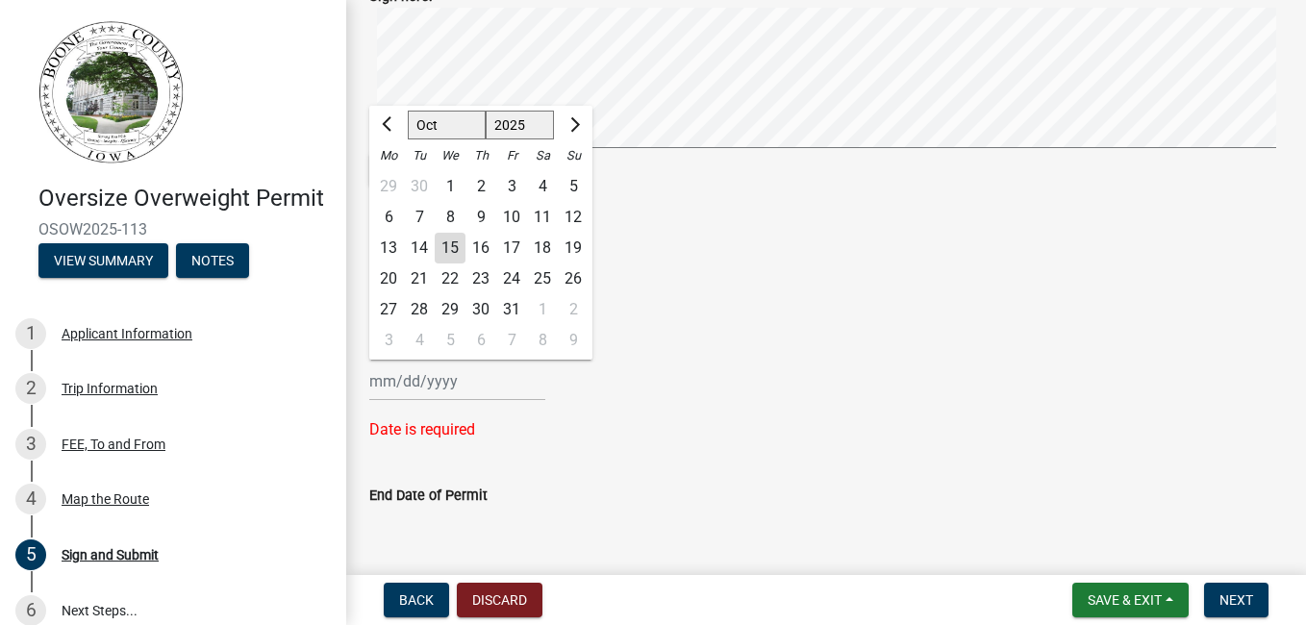
click at [479, 251] on div "16" at bounding box center [481, 248] width 31 height 31
type input "[DATE]"
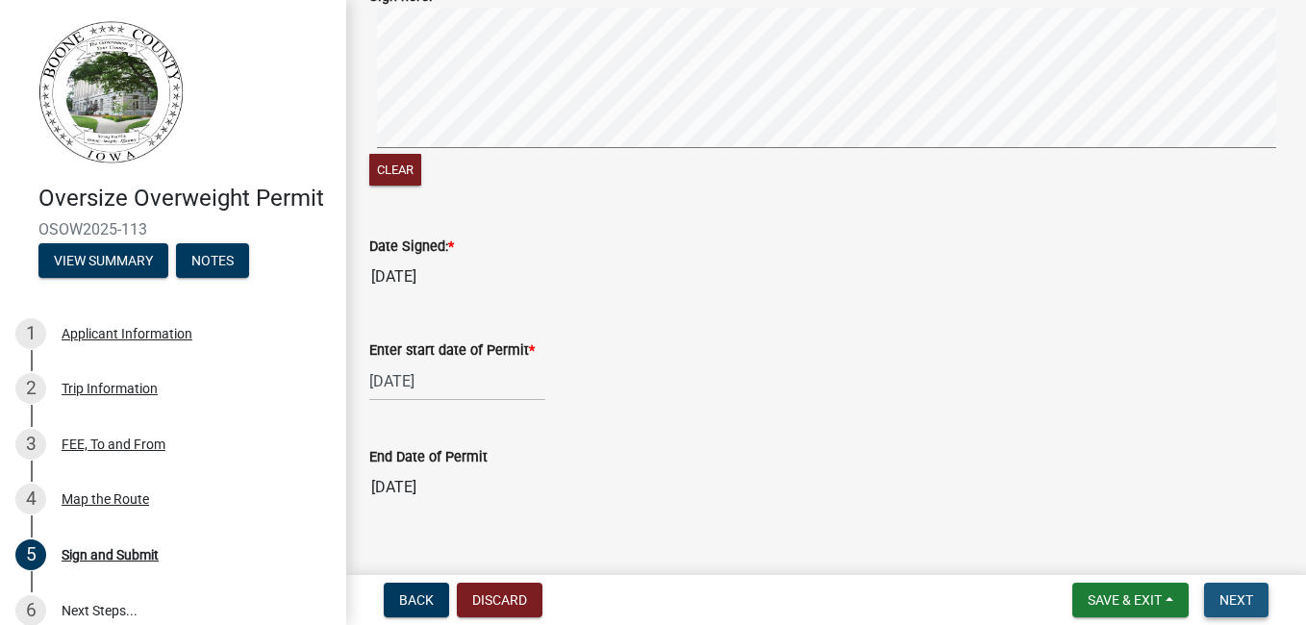
click at [1231, 602] on span "Next" at bounding box center [1237, 600] width 34 height 15
